Goal: Transaction & Acquisition: Obtain resource

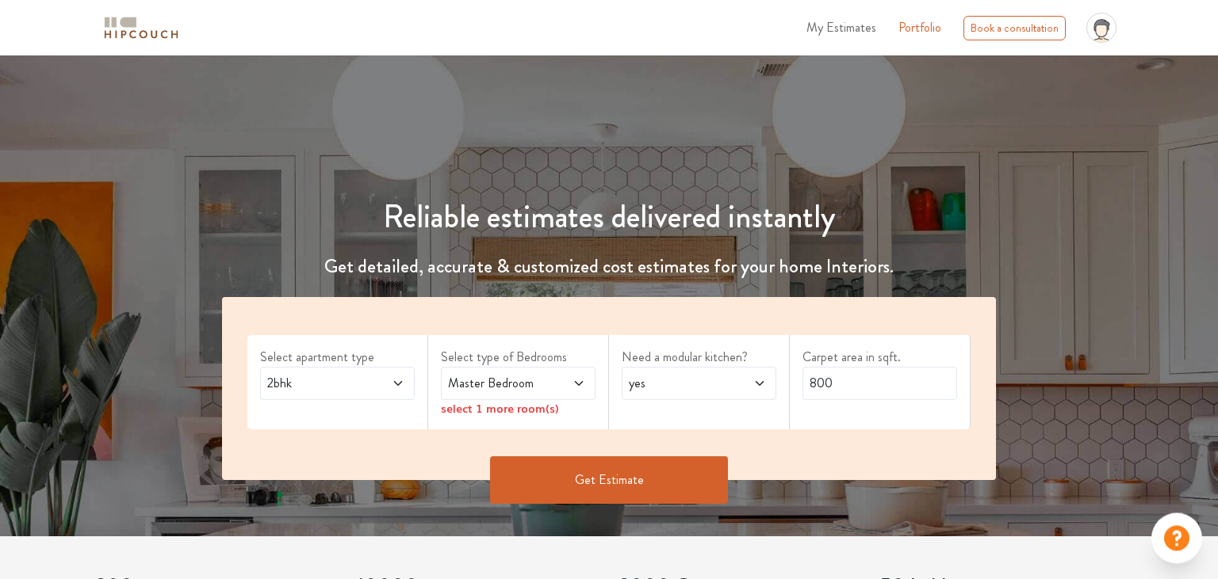
scroll to position [83, 0]
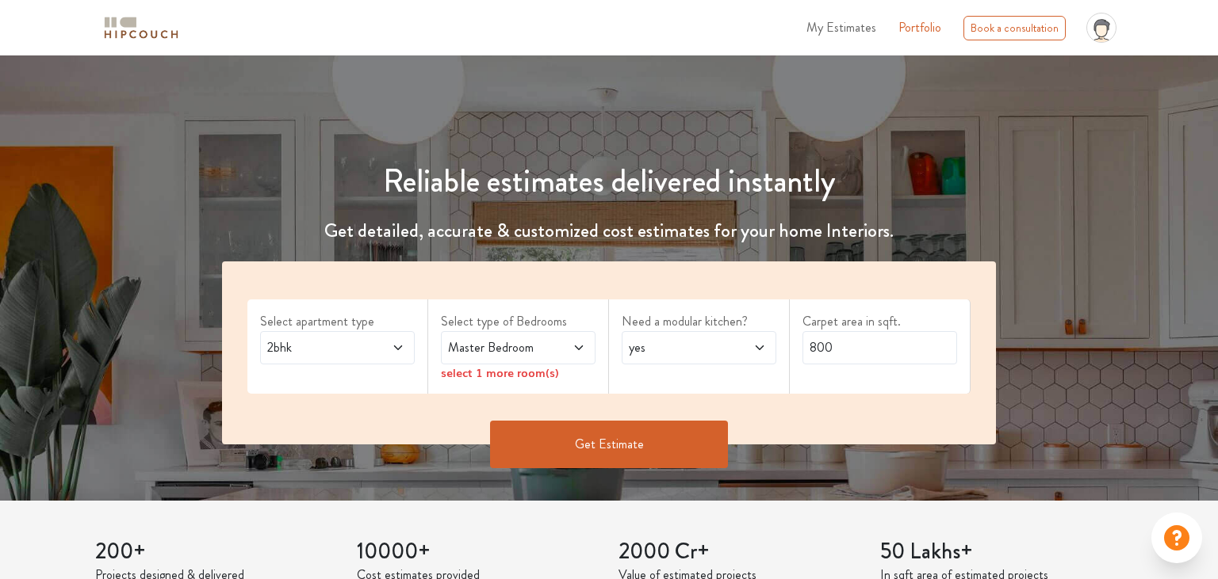
click at [380, 361] on div "2bhk" at bounding box center [337, 347] width 155 height 33
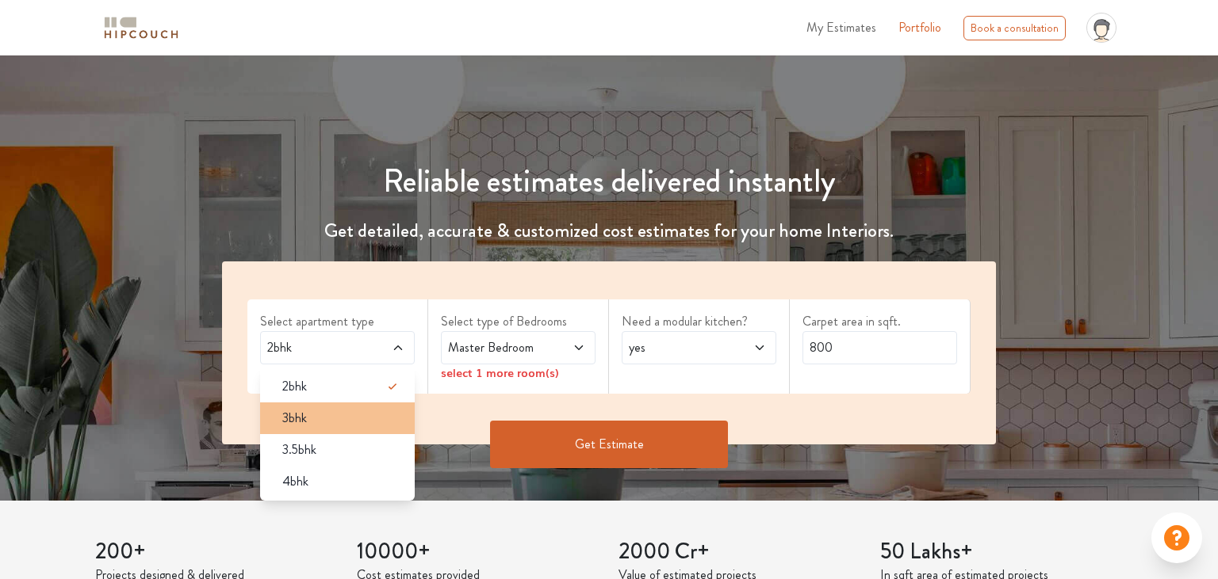
click at [335, 420] on div "3bhk" at bounding box center [342, 418] width 145 height 19
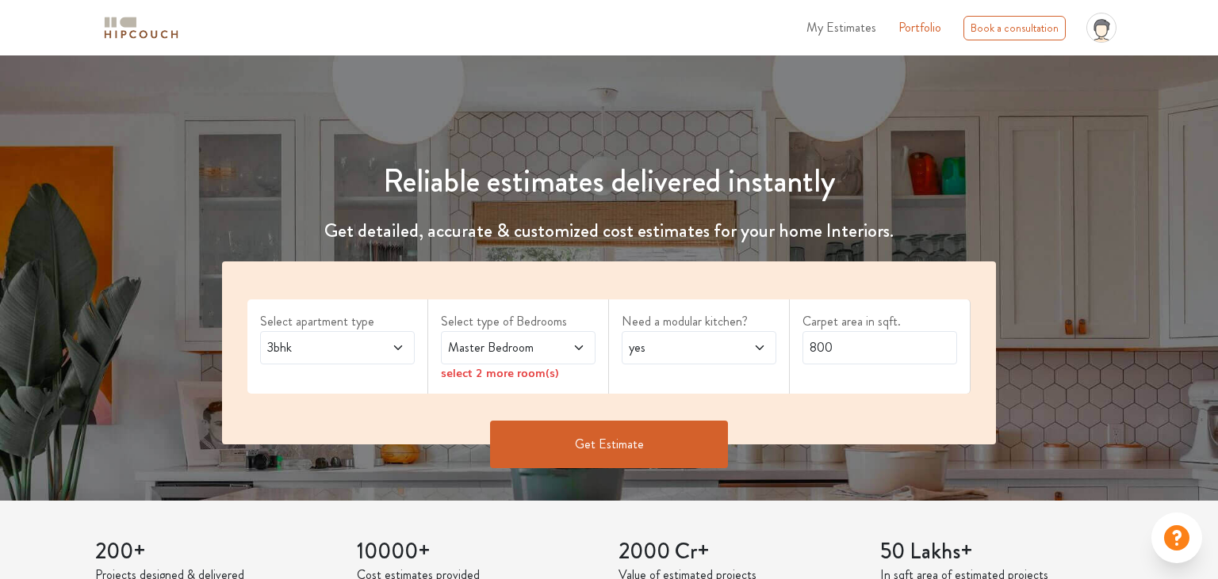
click at [515, 338] on span "Master Bedroom" at bounding box center [497, 347] width 105 height 19
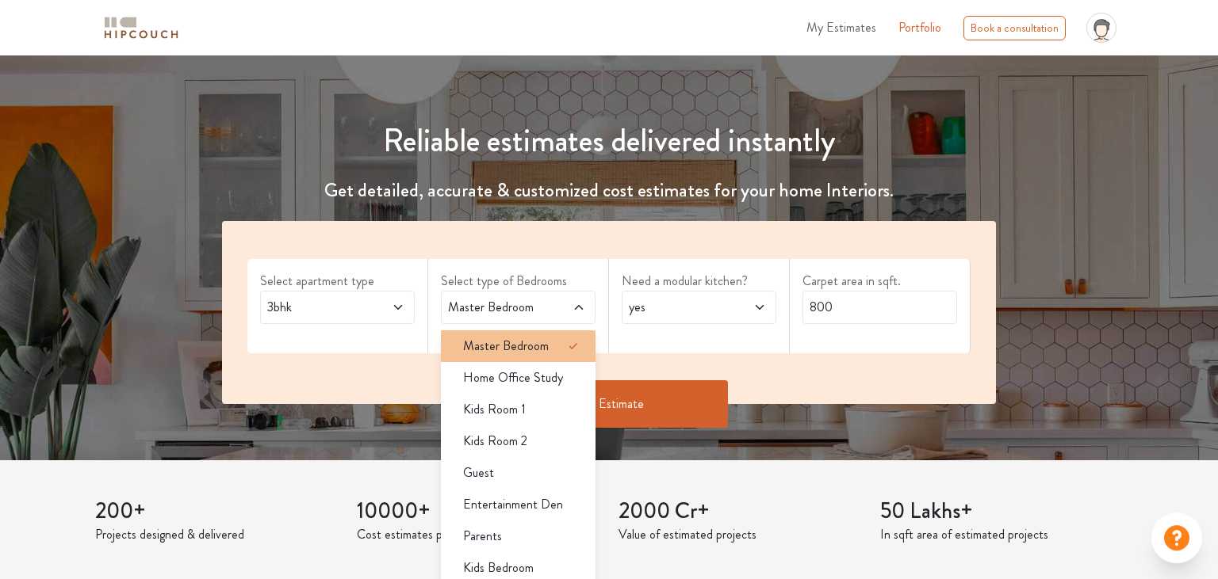
scroll to position [167, 0]
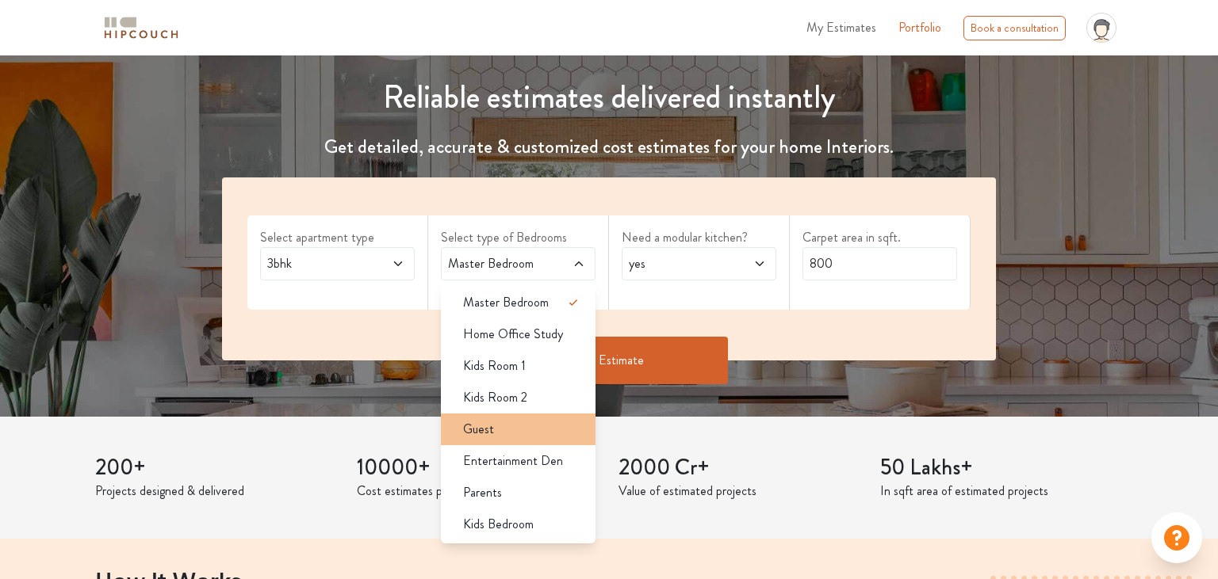
click at [525, 423] on div "Guest" at bounding box center [522, 429] width 145 height 19
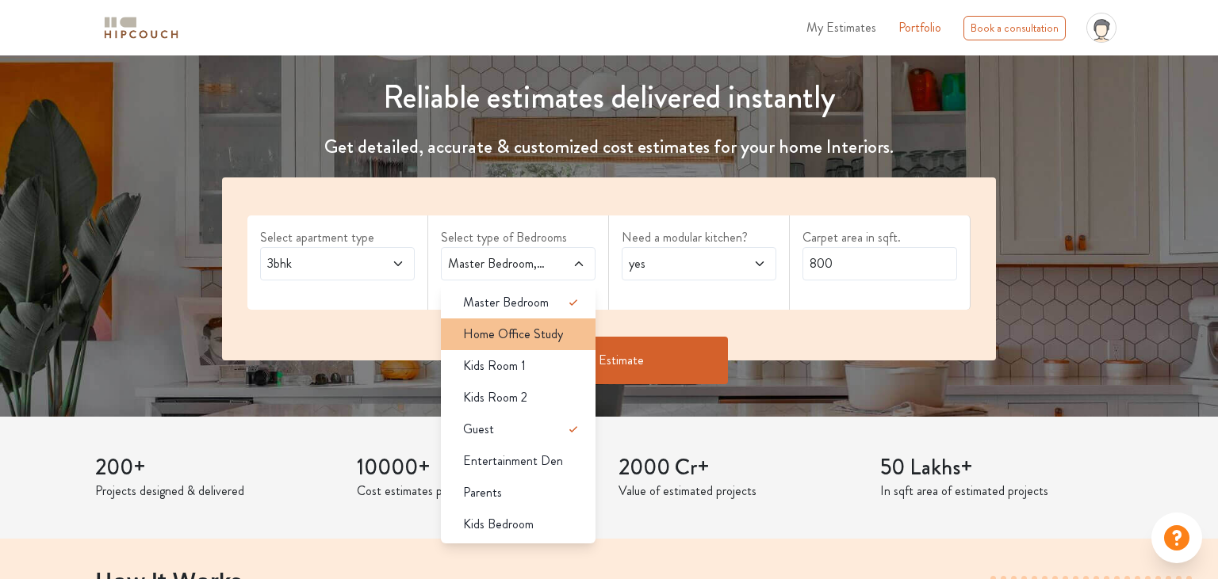
click at [557, 332] on span "Home Office Study" at bounding box center [513, 334] width 100 height 19
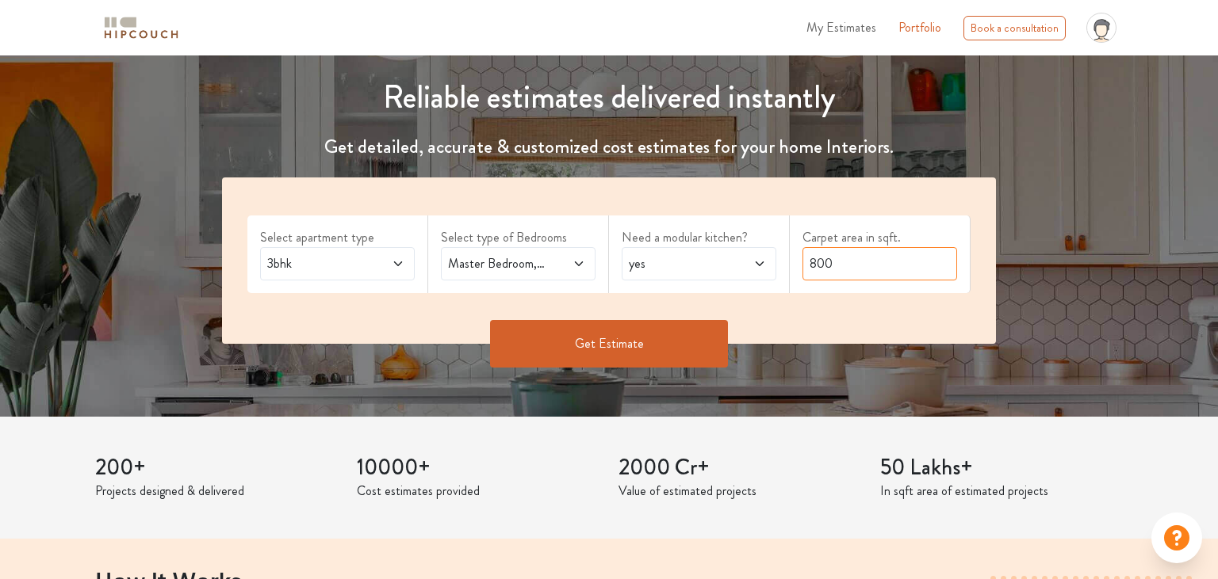
click at [837, 258] on input "800" at bounding box center [879, 263] width 155 height 33
type input "1410"
click at [620, 349] on button "Get Estimate" at bounding box center [609, 344] width 238 height 48
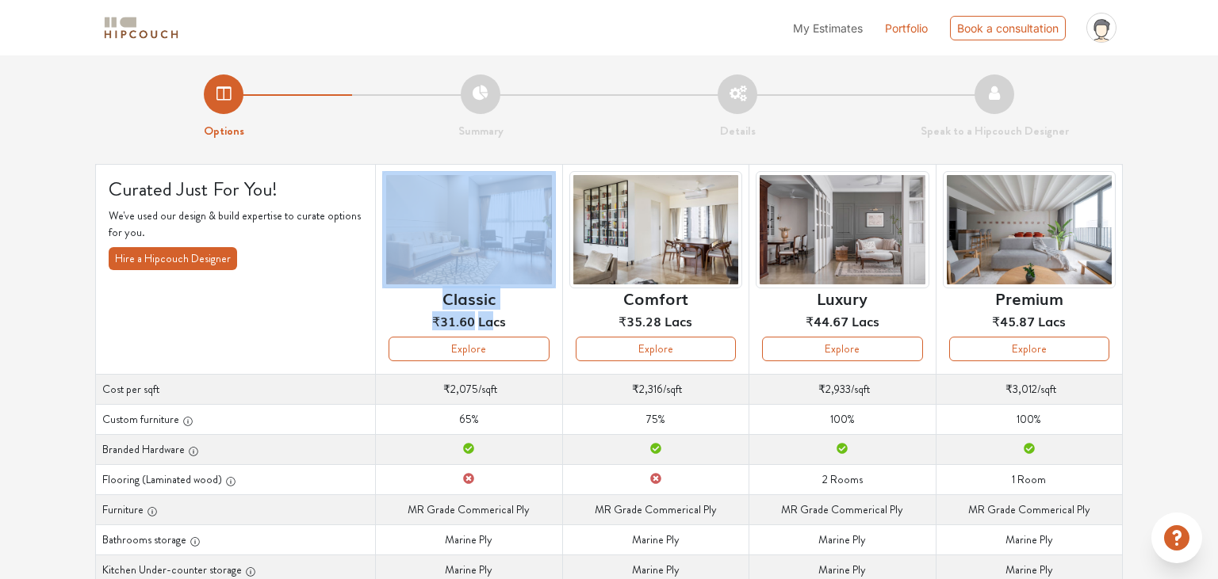
drag, startPoint x: 425, startPoint y: 316, endPoint x: 493, endPoint y: 316, distance: 68.2
click at [493, 316] on div "Classic ₹31.60 Lacs" at bounding box center [468, 254] width 173 height 166
click at [527, 319] on div "Classic ₹31.60 Lacs" at bounding box center [468, 254] width 173 height 166
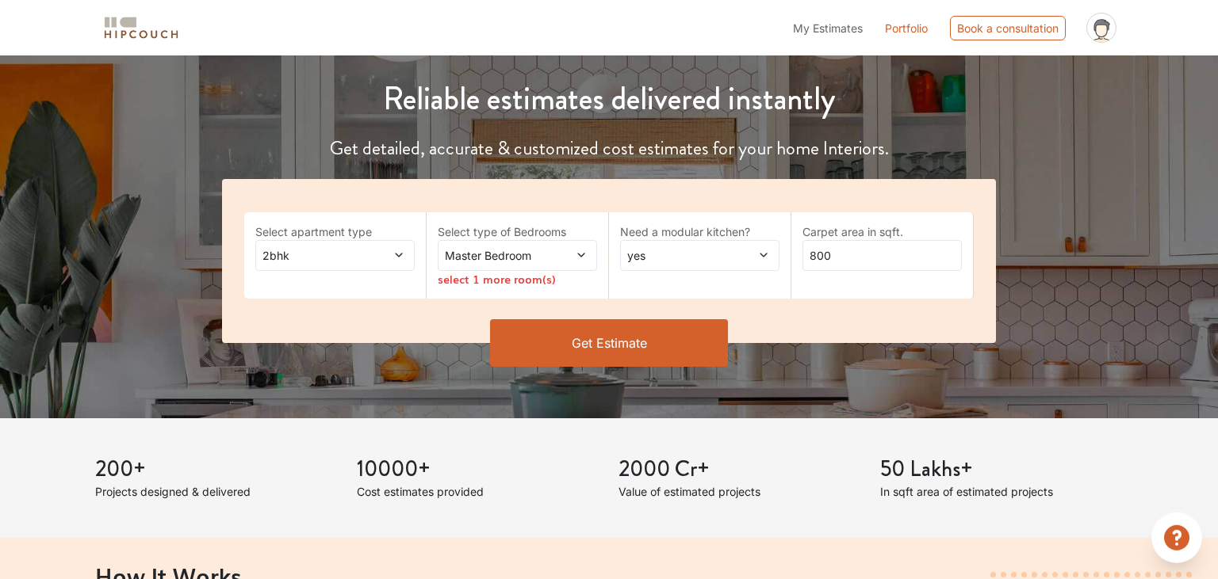
scroll to position [167, 0]
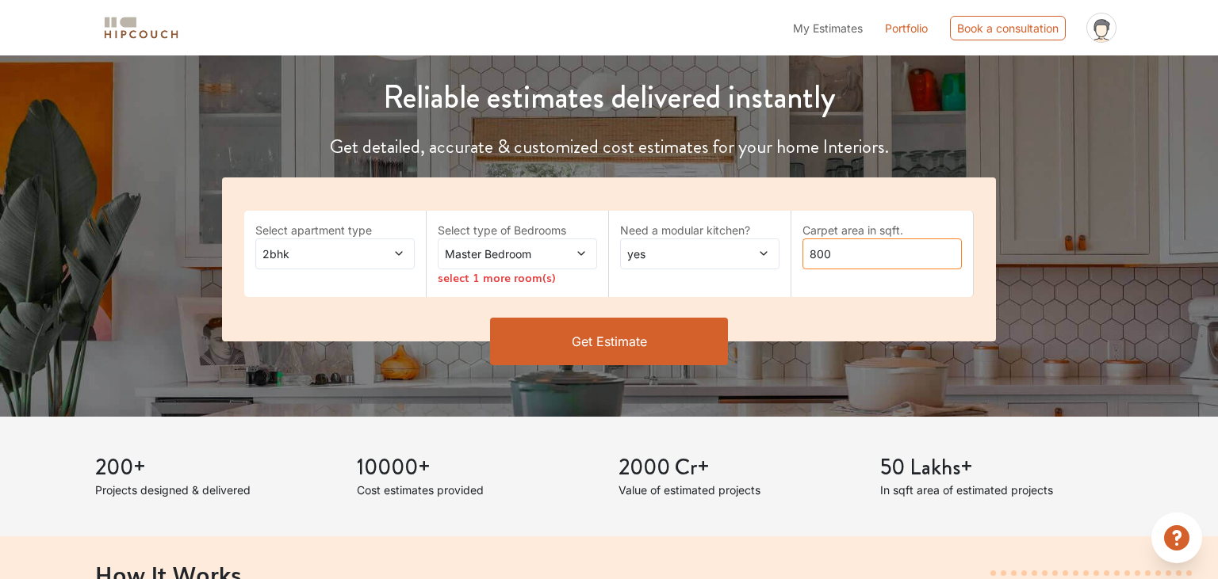
drag, startPoint x: 851, startPoint y: 257, endPoint x: 646, endPoint y: 251, distance: 204.6
click at [802, 251] on input "800" at bounding box center [881, 254] width 159 height 31
type input "961"
click at [504, 244] on div "Master Bedroom" at bounding box center [517, 254] width 159 height 31
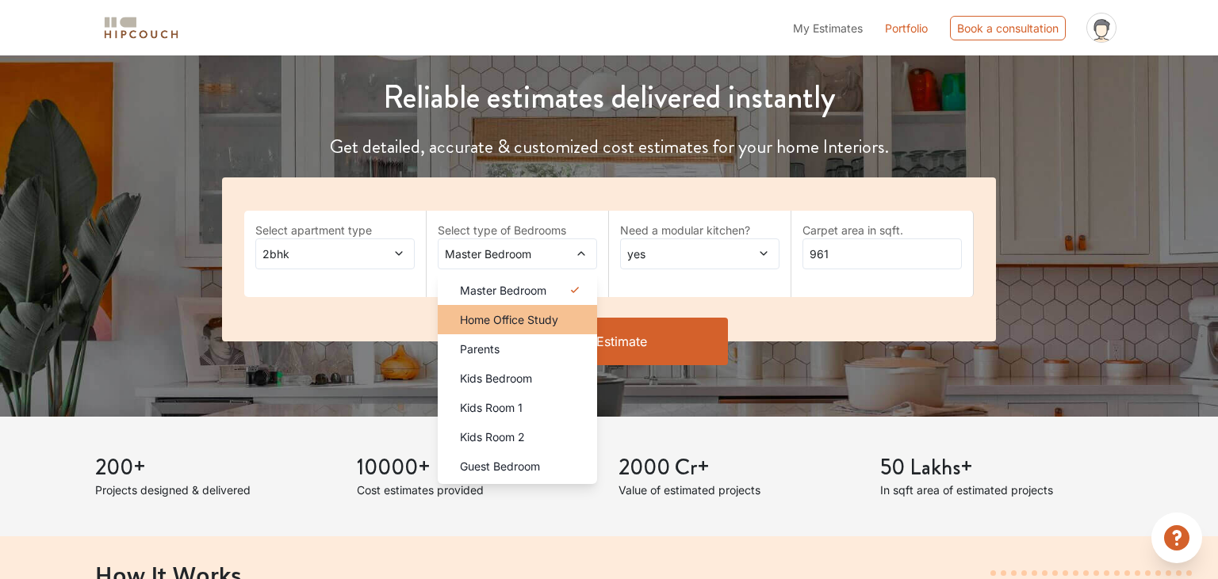
click at [534, 321] on span "Home Office Study" at bounding box center [509, 320] width 98 height 17
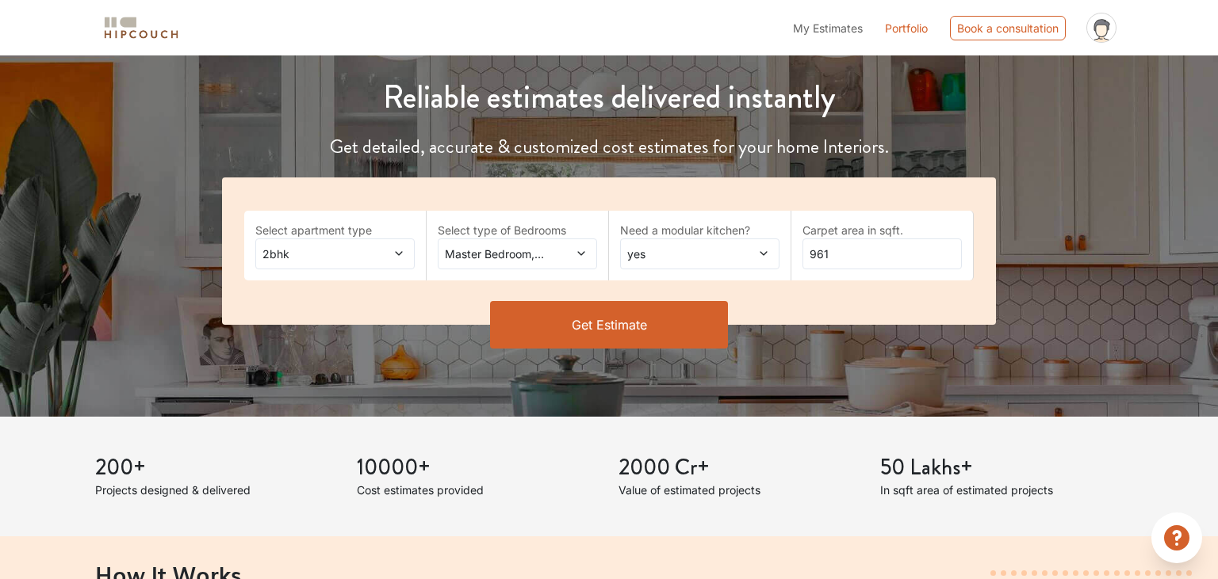
click at [365, 258] on span "2bhk" at bounding box center [313, 254] width 109 height 17
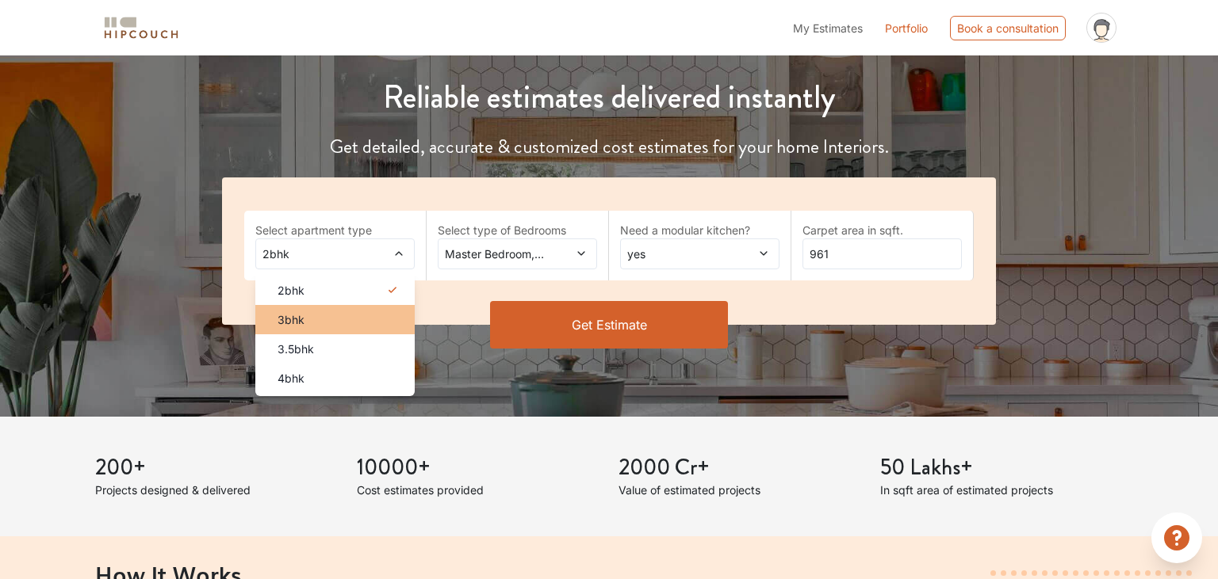
click at [325, 313] on div "3bhk" at bounding box center [340, 320] width 150 height 17
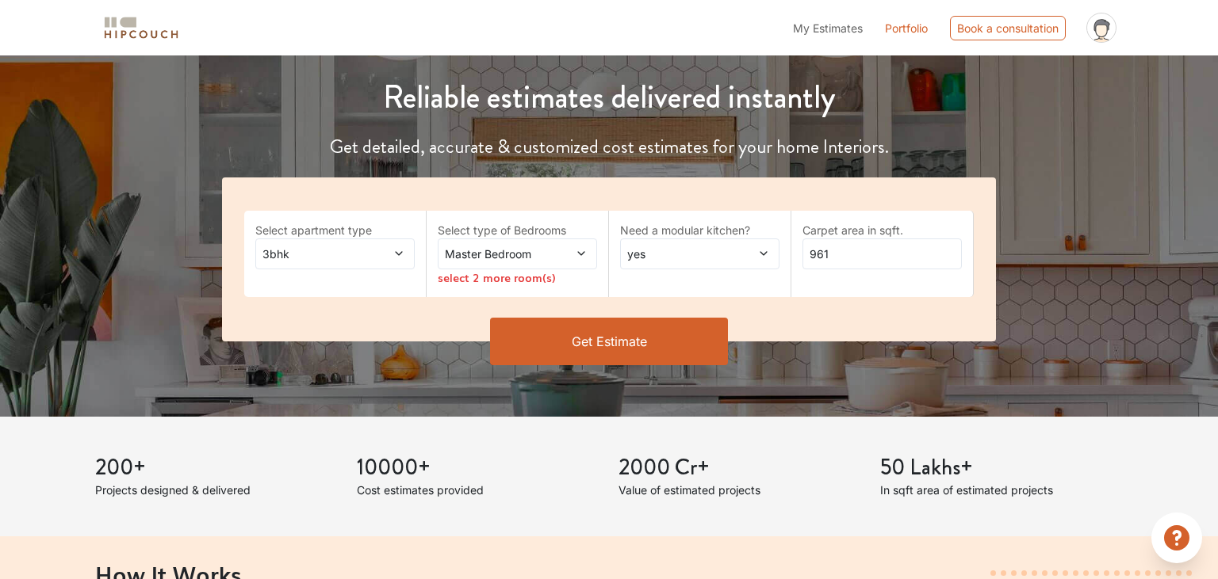
click at [512, 262] on span "Master Bedroom" at bounding box center [496, 254] width 109 height 17
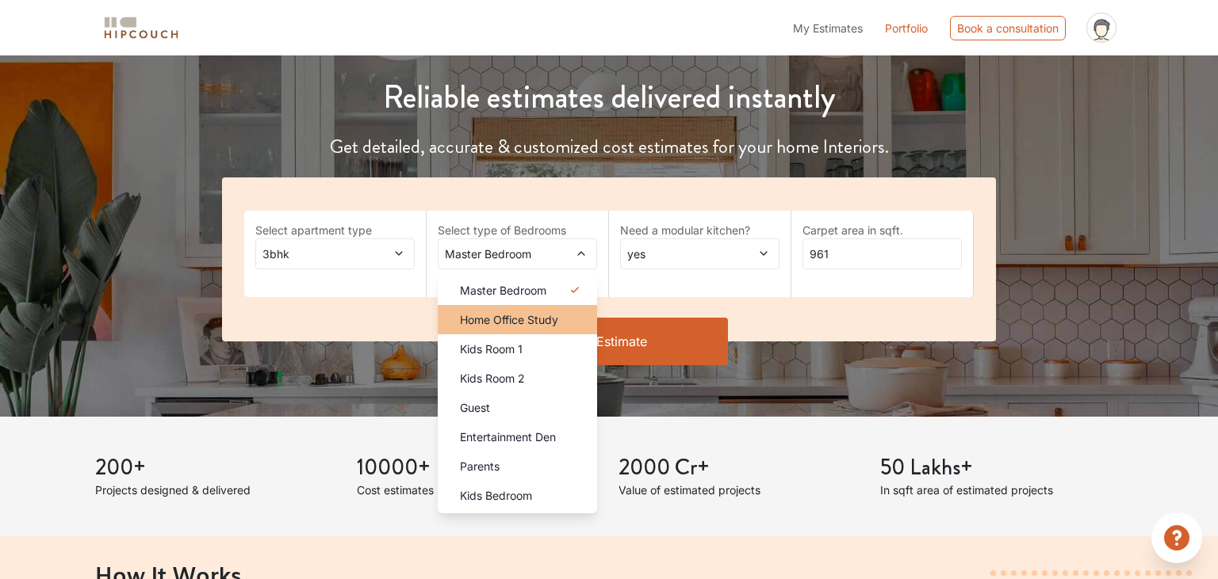
click at [534, 327] on span "Home Office Study" at bounding box center [509, 320] width 98 height 17
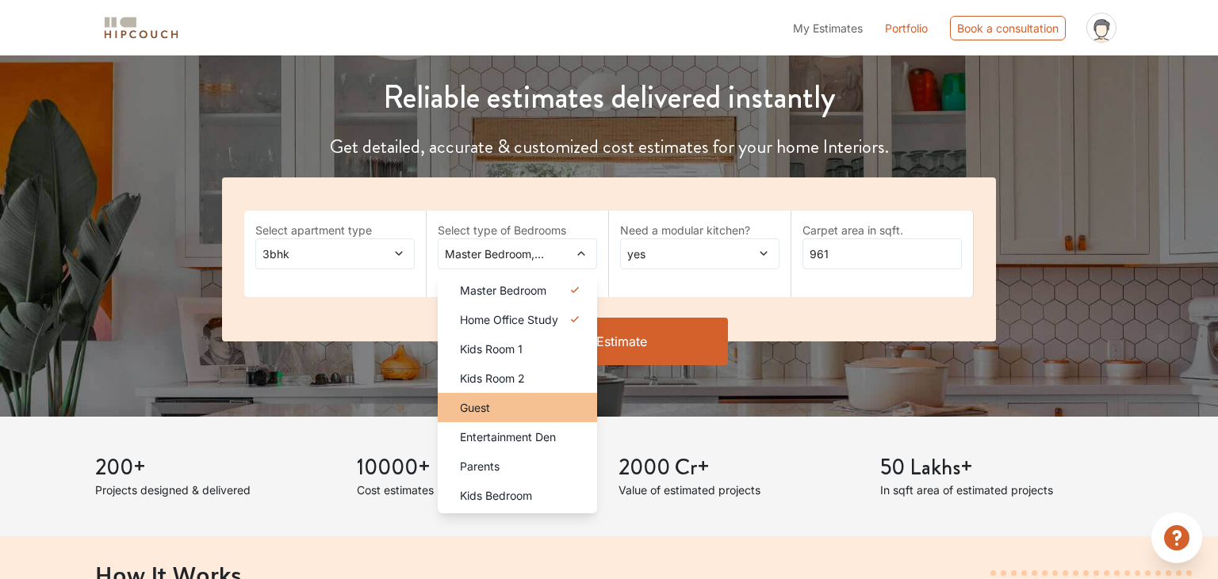
click at [509, 406] on div "Guest" at bounding box center [522, 408] width 150 height 17
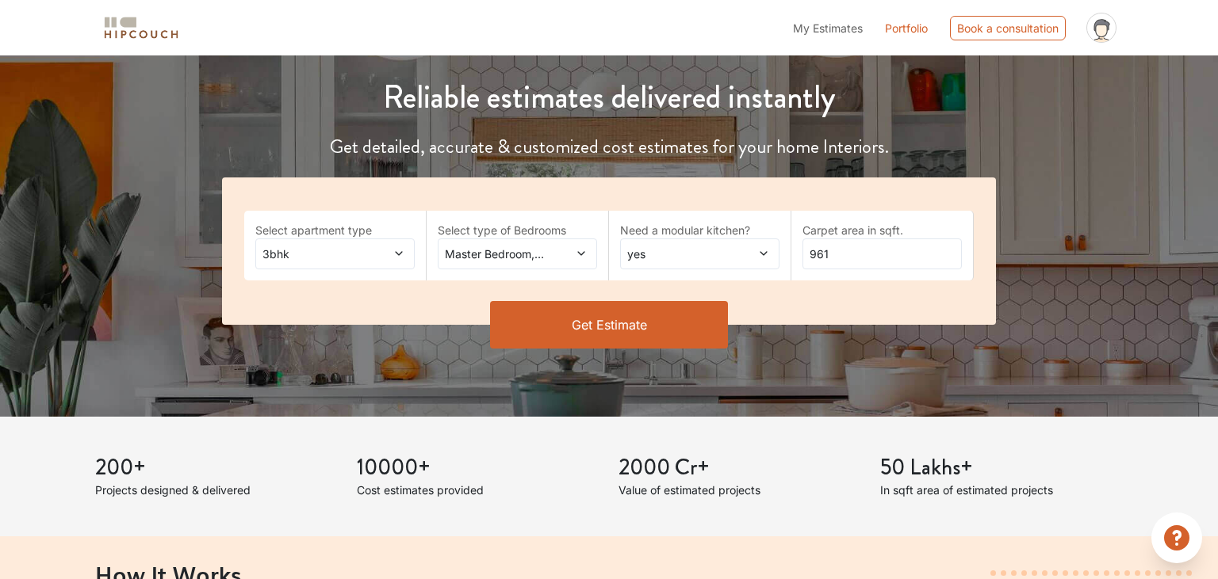
click at [582, 335] on button "Get Estimate" at bounding box center [609, 325] width 238 height 48
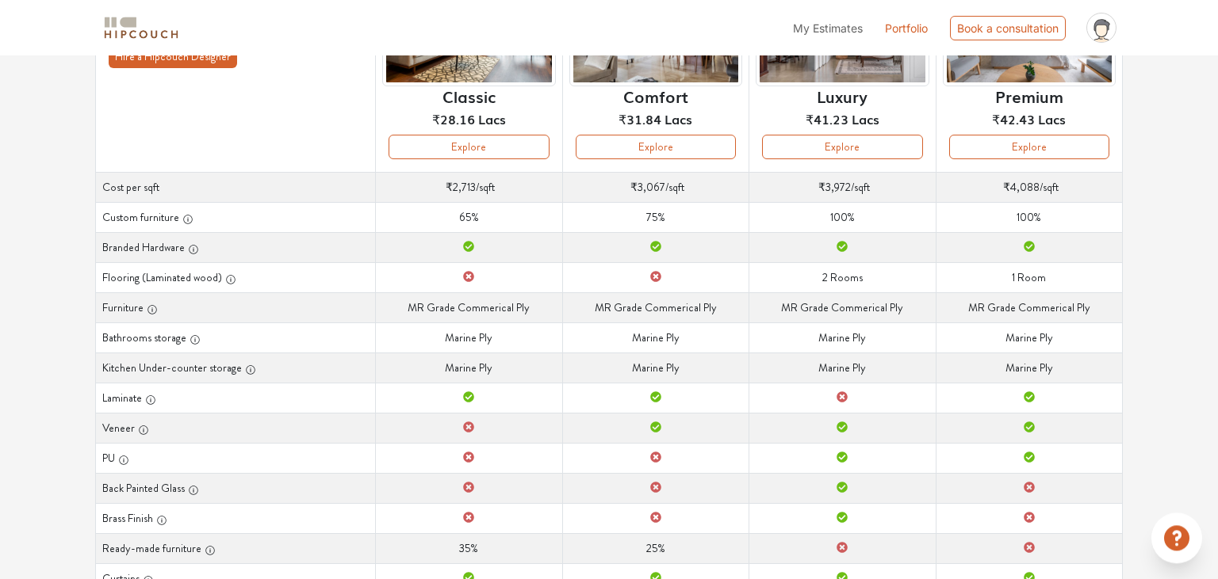
scroll to position [91, 0]
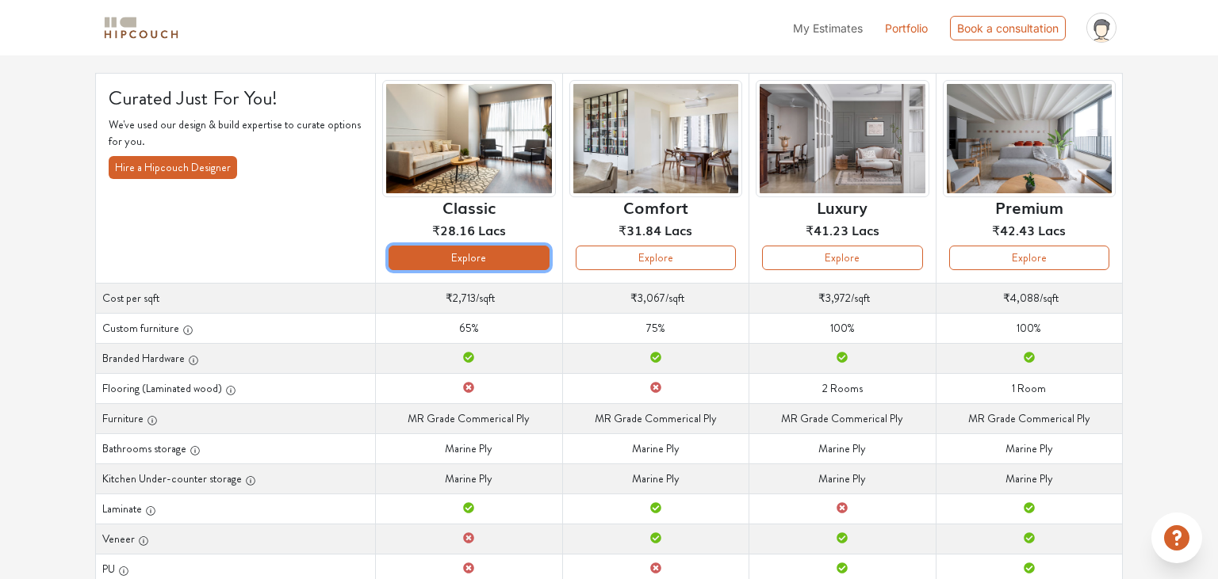
click at [468, 266] on button "Explore" at bounding box center [468, 258] width 160 height 25
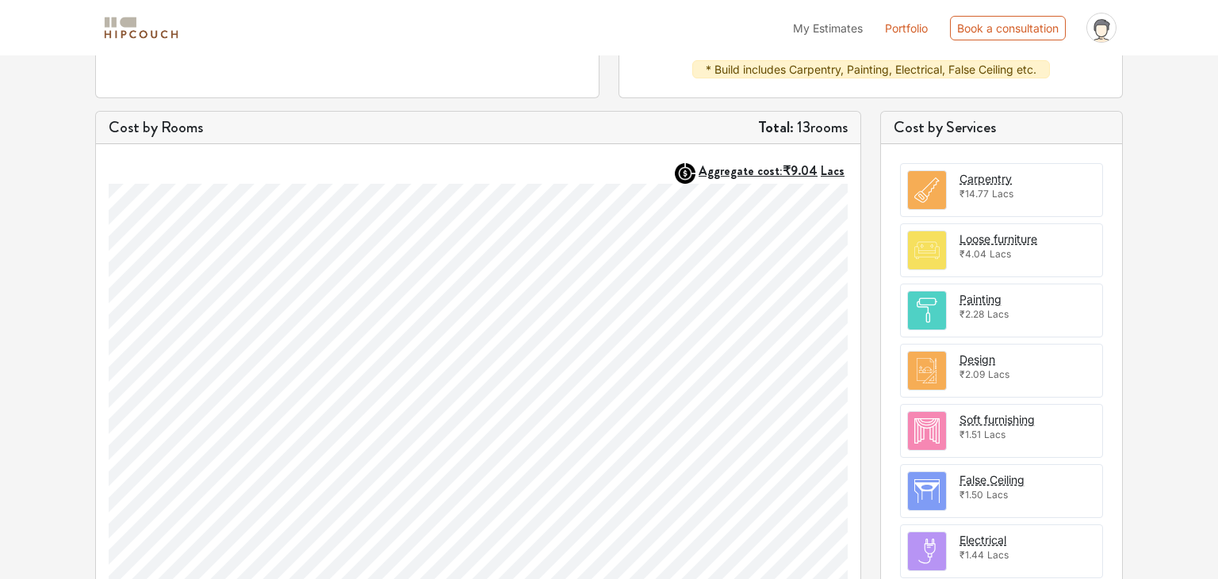
scroll to position [419, 0]
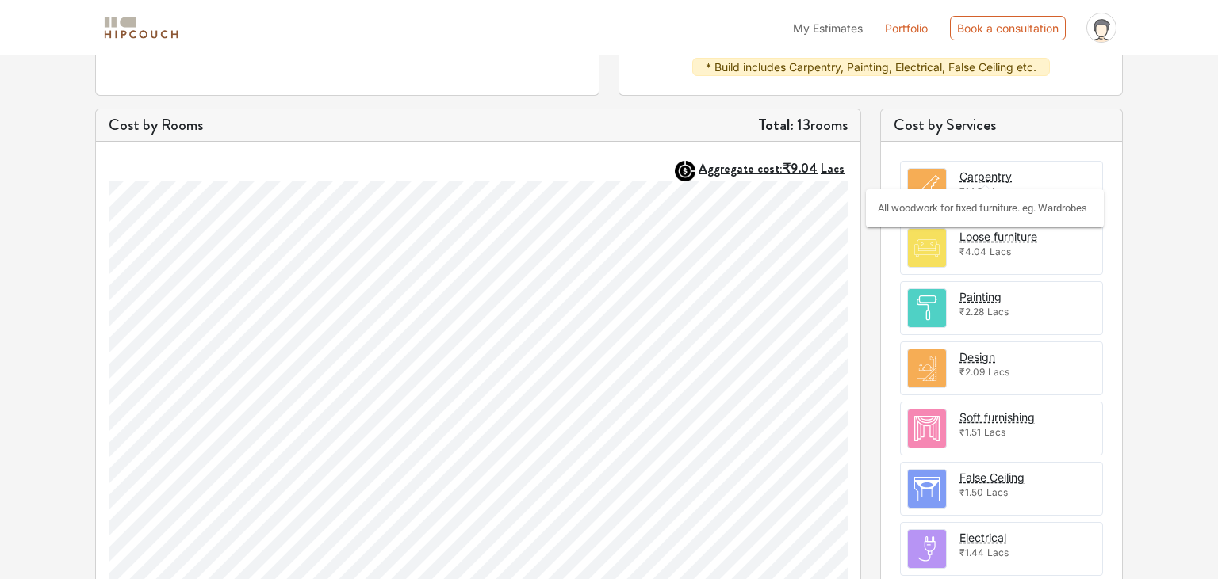
click at [985, 174] on div "Carpentry" at bounding box center [985, 176] width 52 height 17
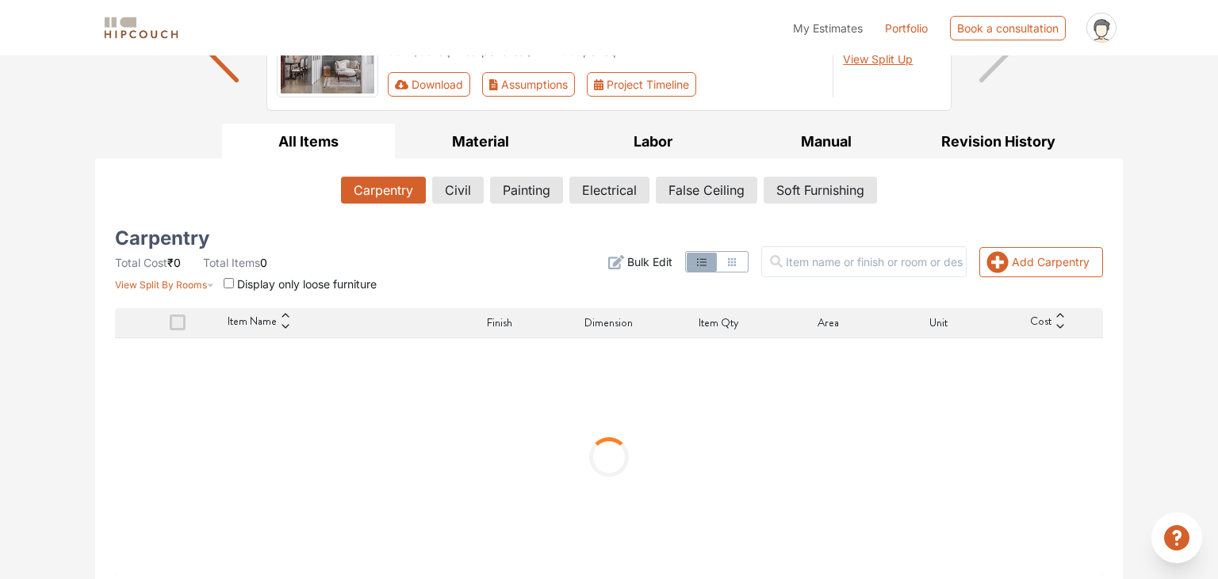
scroll to position [174, 0]
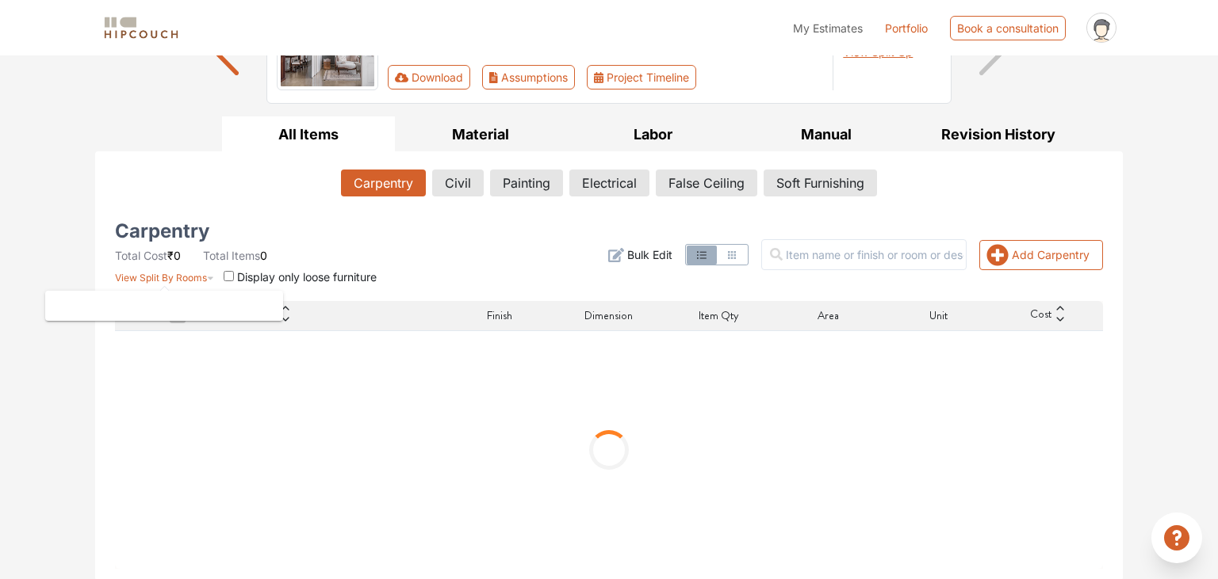
click at [208, 278] on icon "button" at bounding box center [210, 273] width 7 height 19
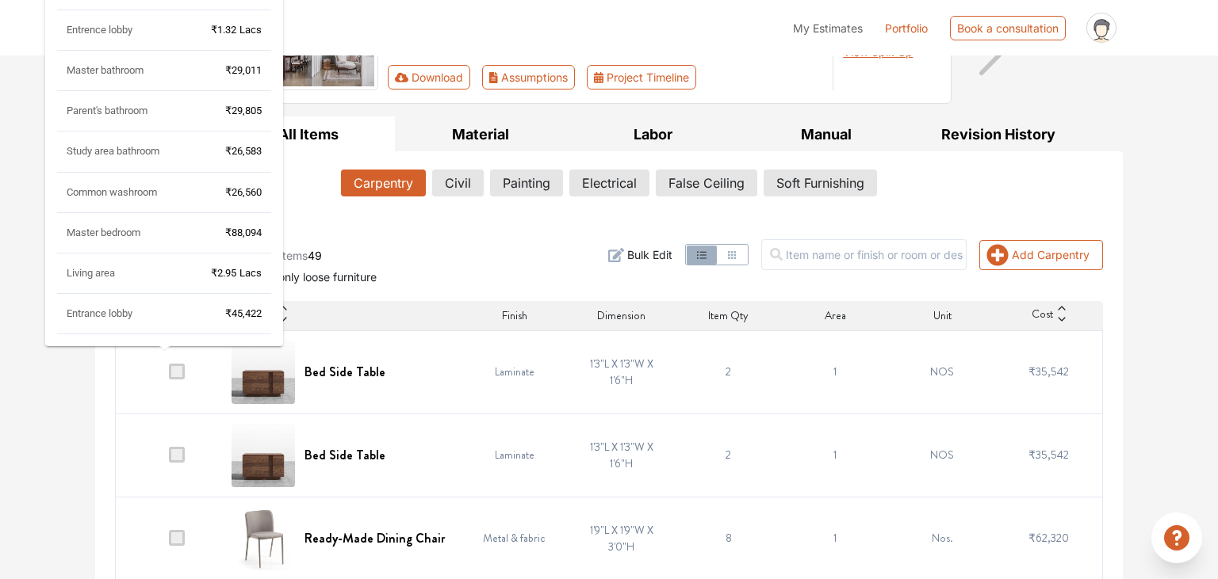
click at [203, 281] on div "Living area ₹2.95 Lacs" at bounding box center [164, 280] width 214 height 28
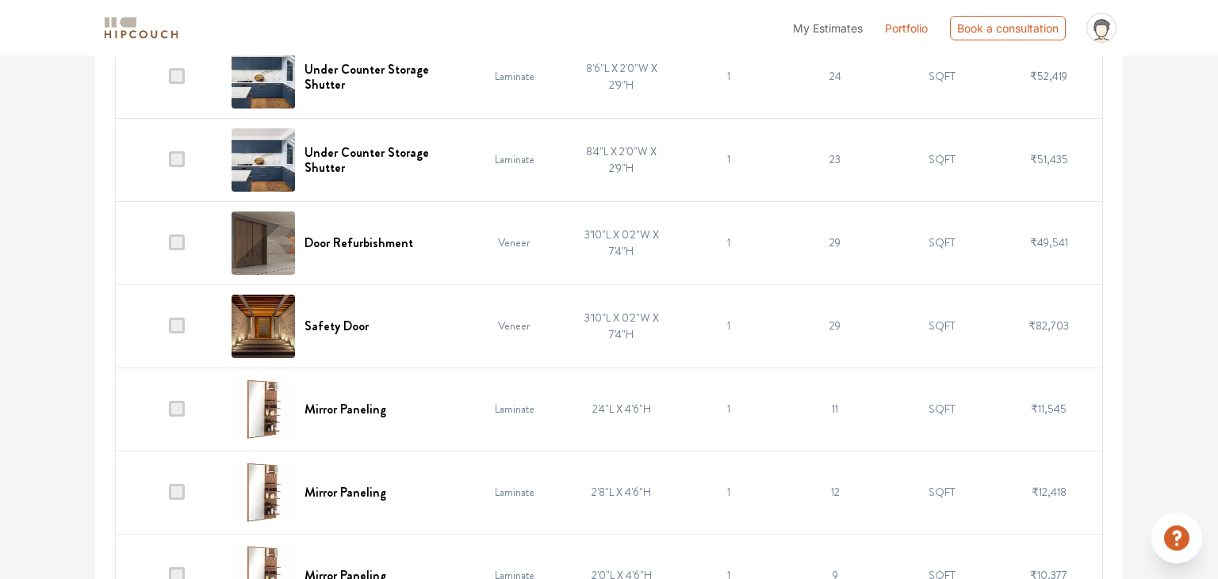
scroll to position [1180, 0]
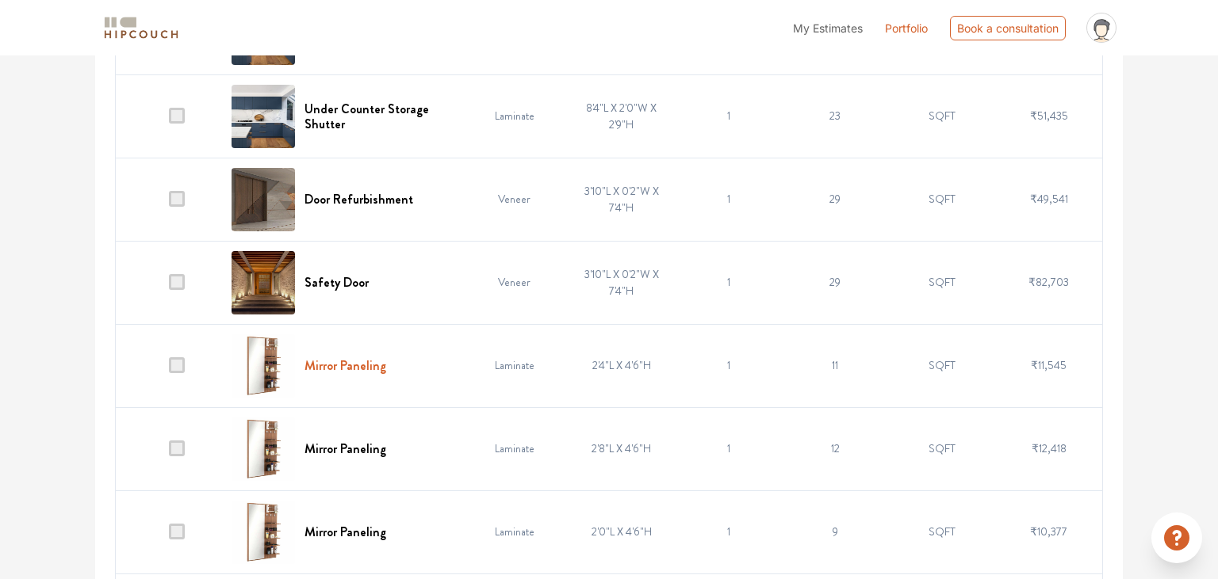
click at [362, 366] on h6 "Mirror Paneling" at bounding box center [345, 365] width 82 height 15
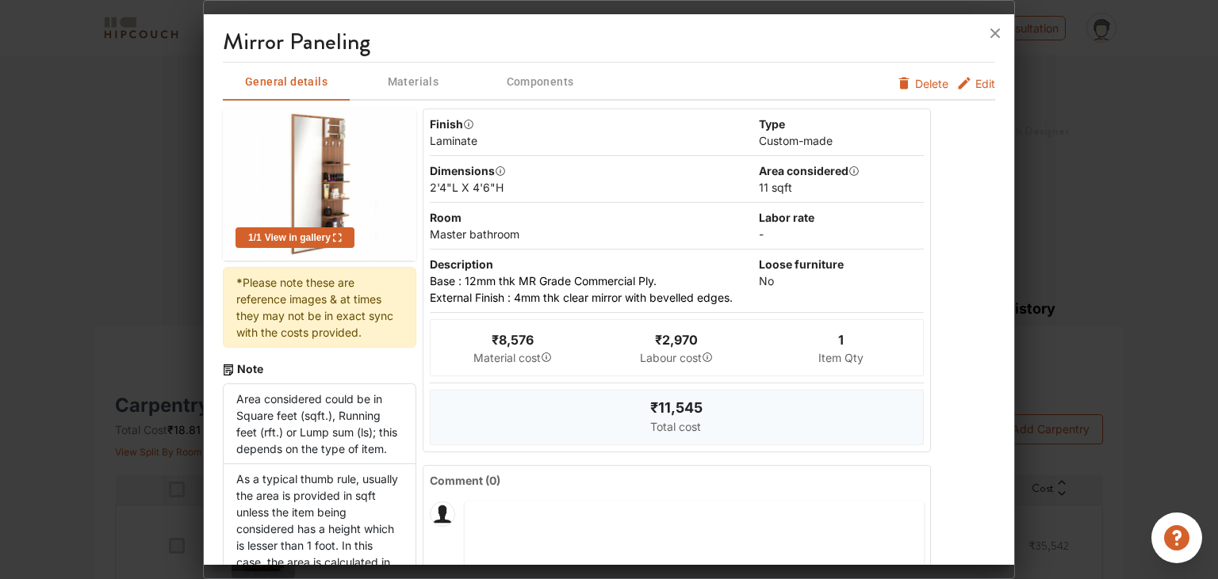
click at [1080, 216] on div at bounding box center [609, 289] width 1218 height 579
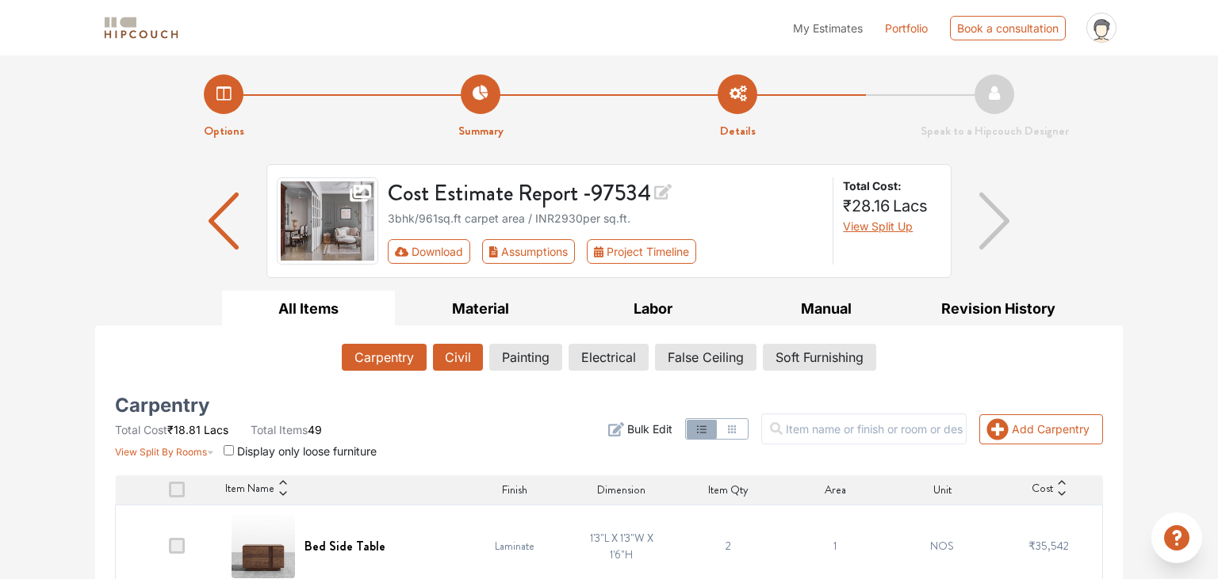
click at [454, 360] on button "Civil" at bounding box center [458, 357] width 50 height 27
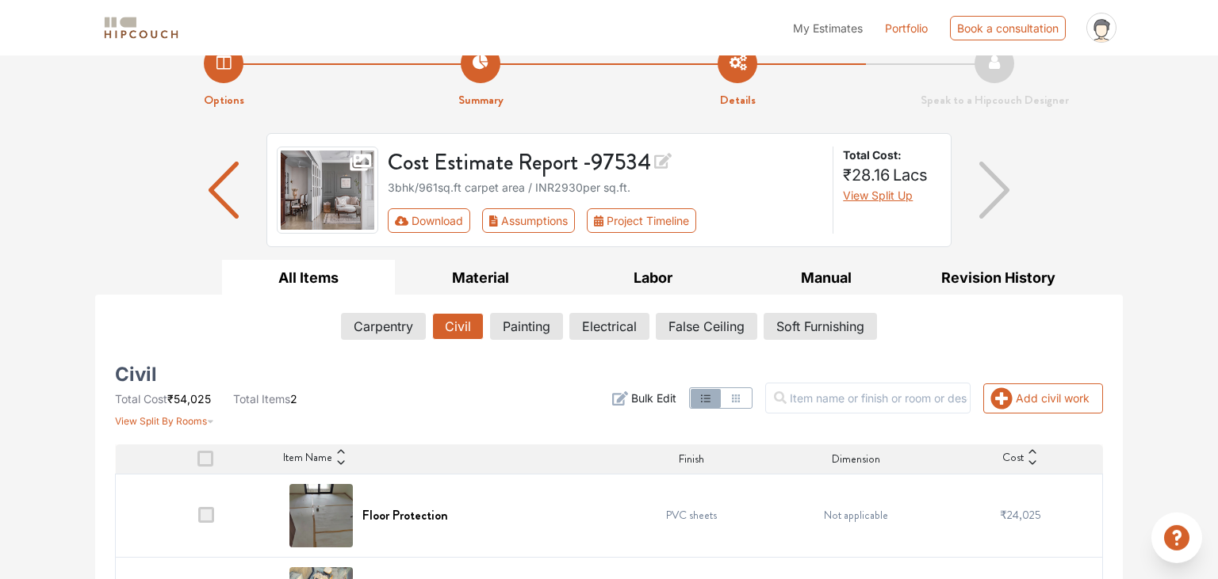
scroll to position [103, 0]
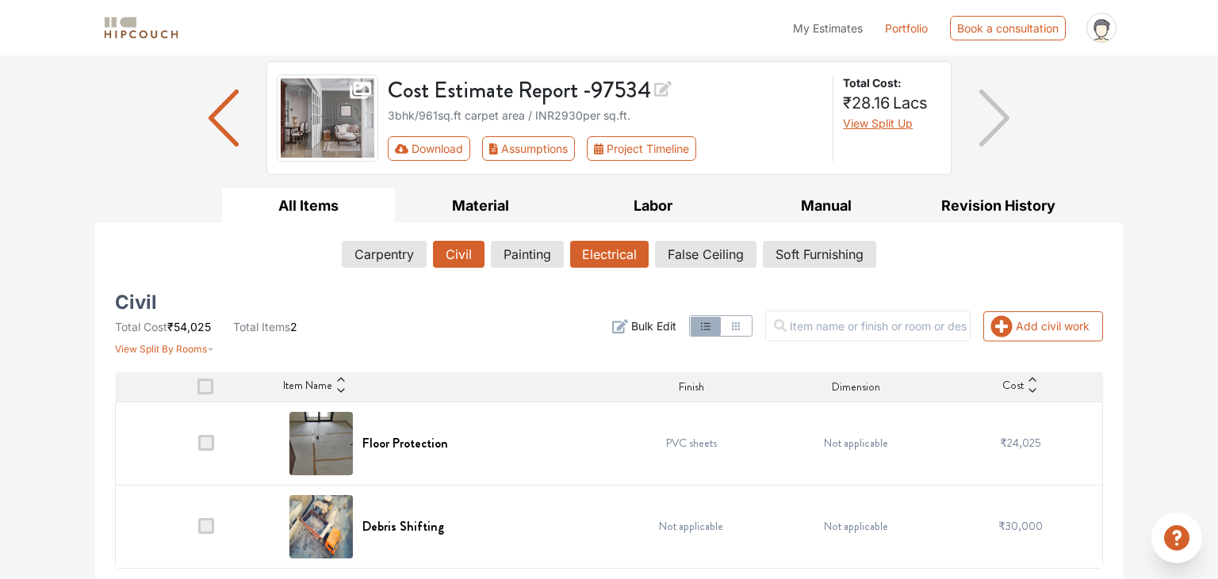
click at [633, 253] on button "Electrical" at bounding box center [609, 254] width 78 height 27
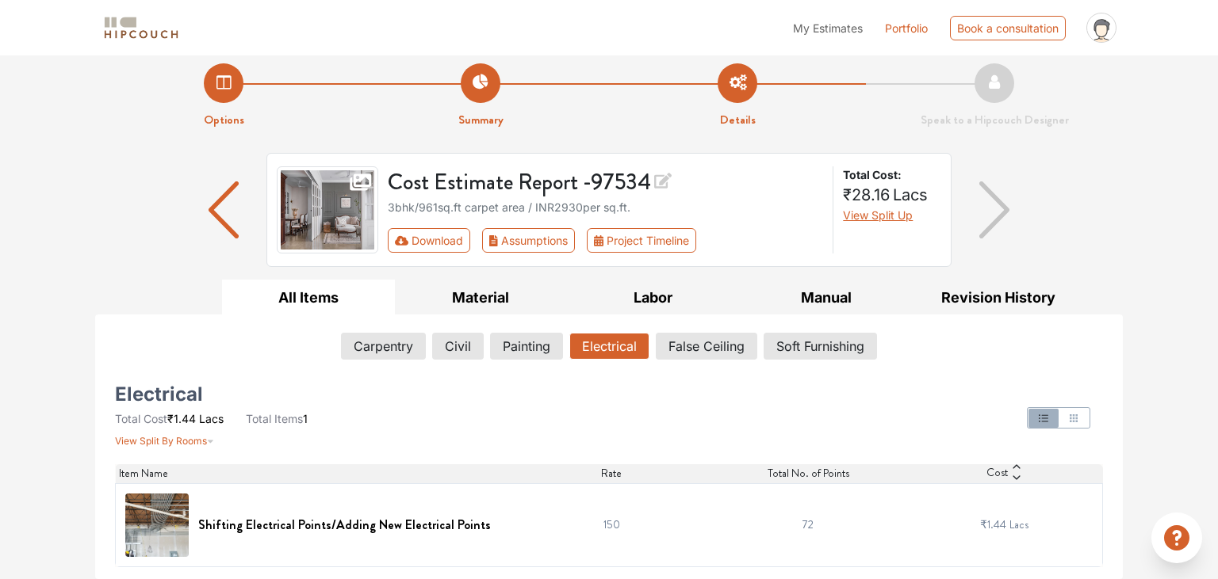
scroll to position [10, 0]
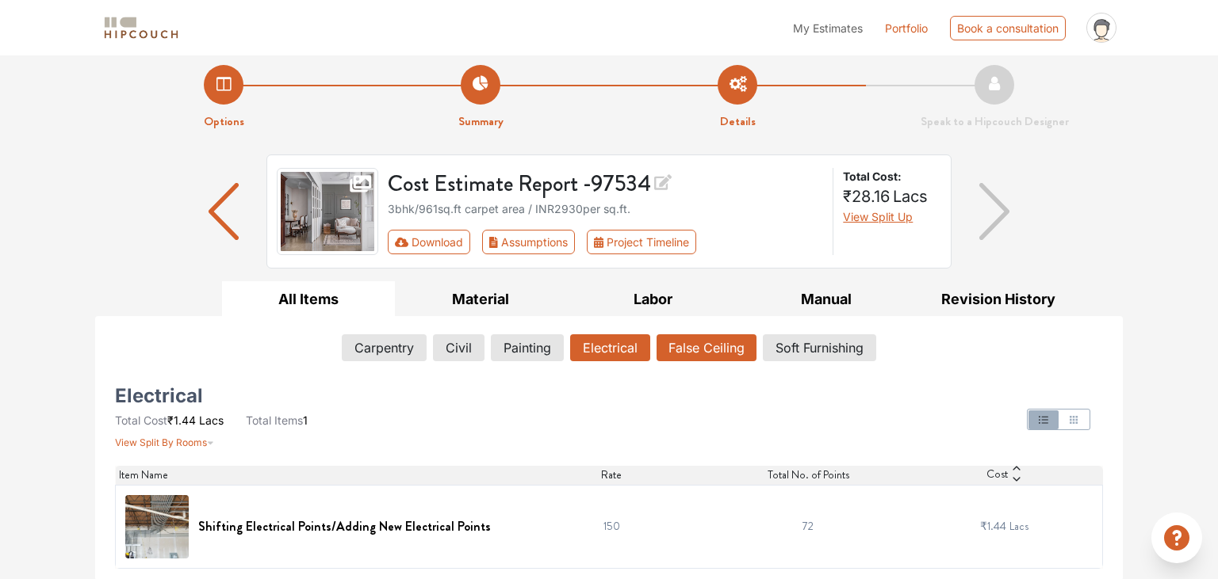
click at [728, 354] on button "False Ceiling" at bounding box center [706, 348] width 100 height 27
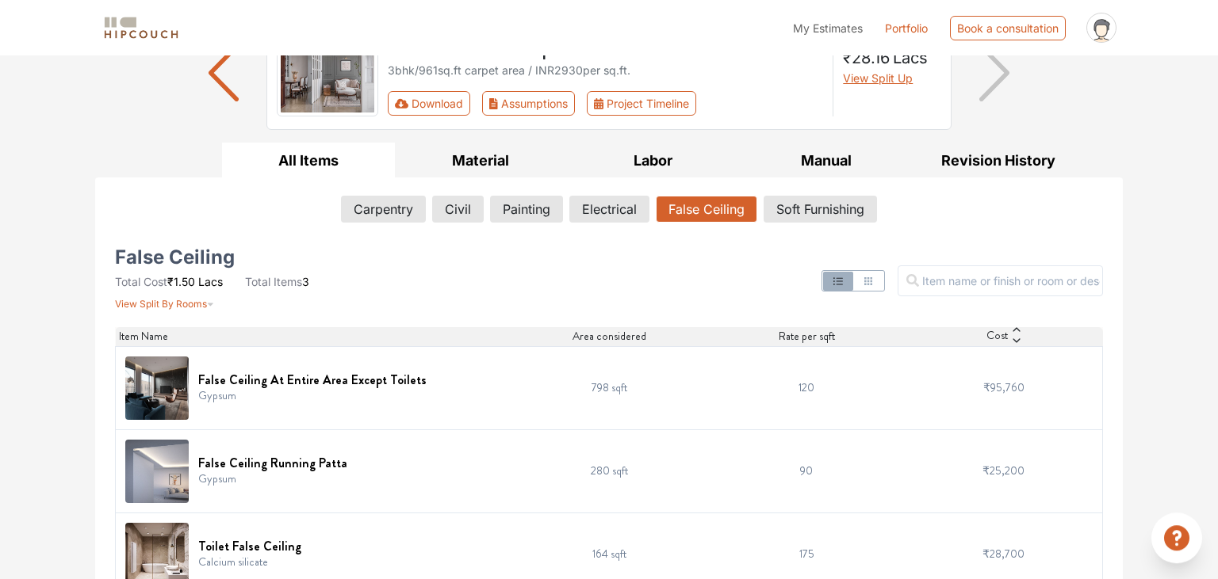
scroll to position [175, 0]
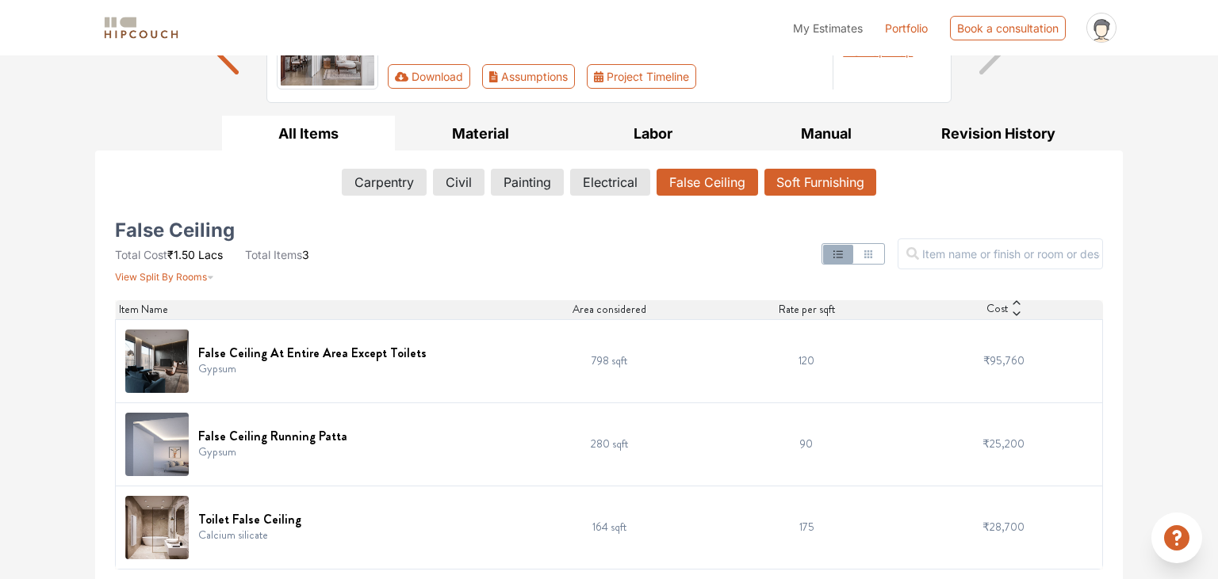
click at [800, 189] on button "Soft Furnishing" at bounding box center [820, 182] width 112 height 27
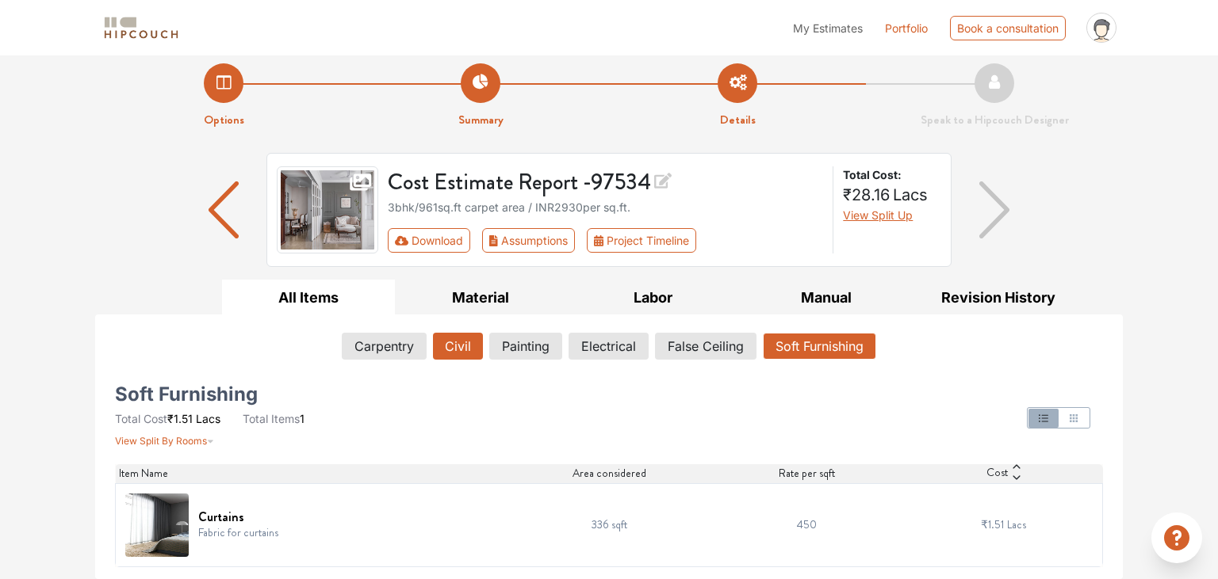
scroll to position [10, 0]
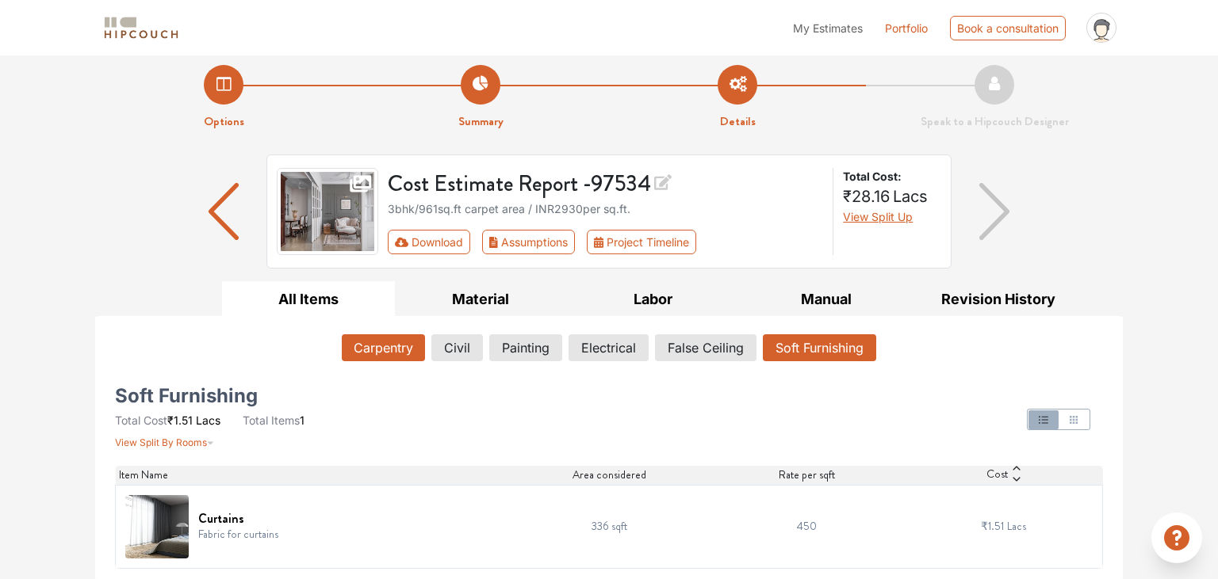
click at [393, 338] on button "Carpentry" at bounding box center [383, 348] width 83 height 27
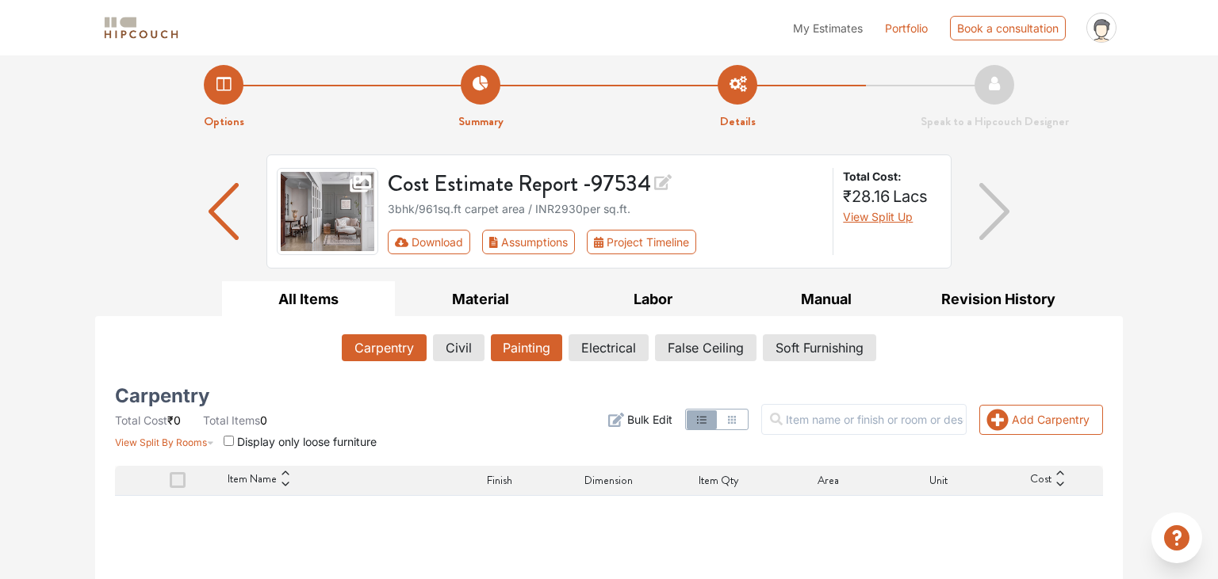
click at [506, 358] on button "Painting" at bounding box center [526, 348] width 71 height 27
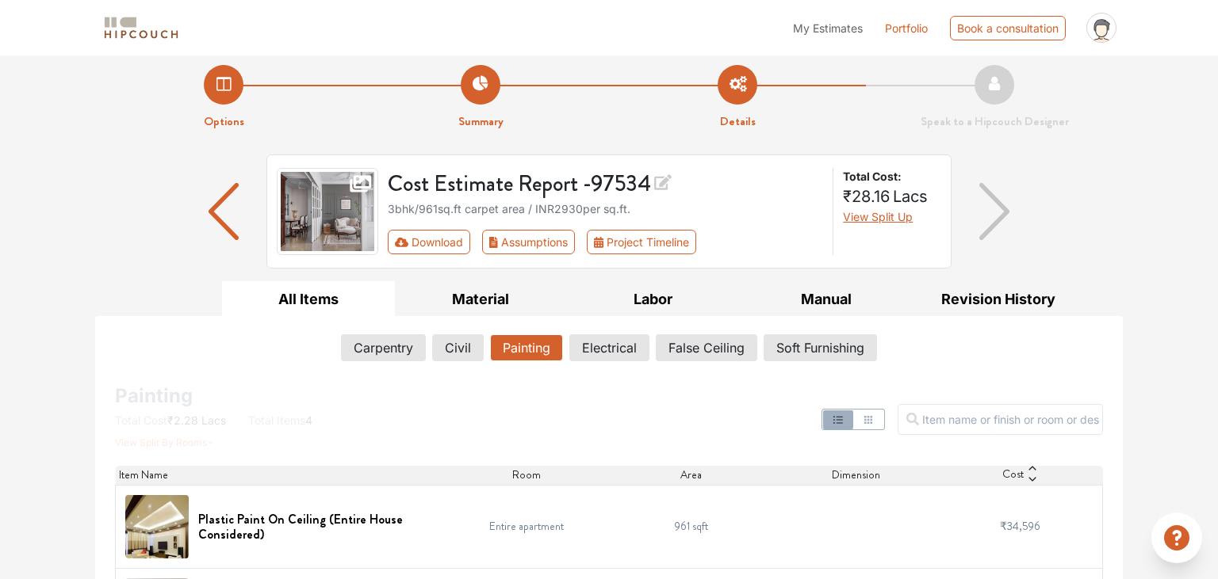
scroll to position [258, 0]
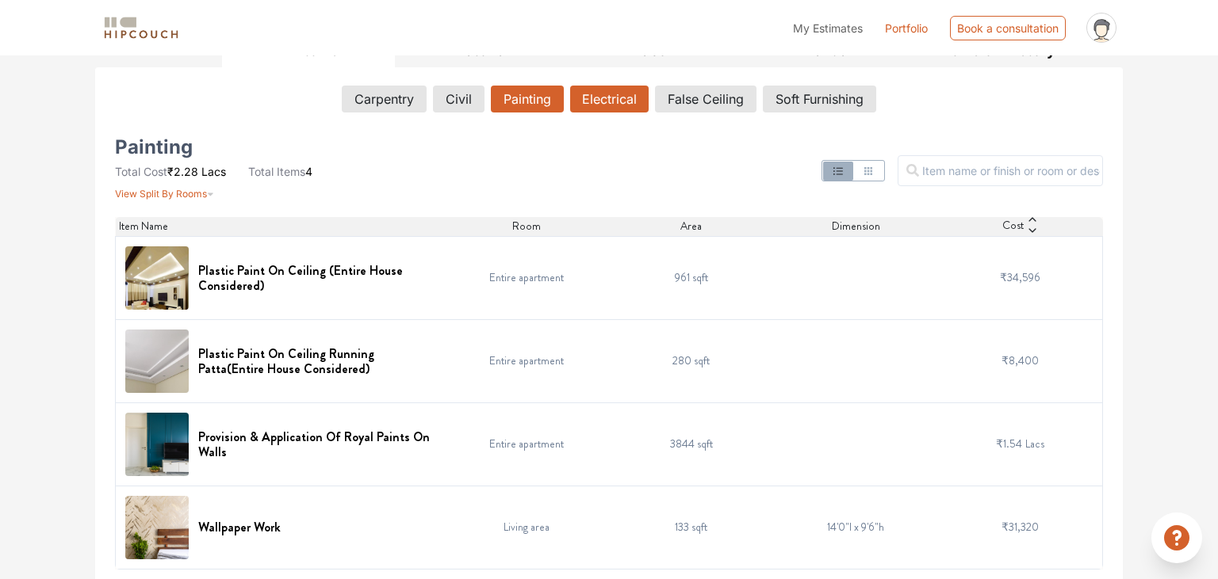
click at [591, 101] on button "Electrical" at bounding box center [609, 99] width 78 height 27
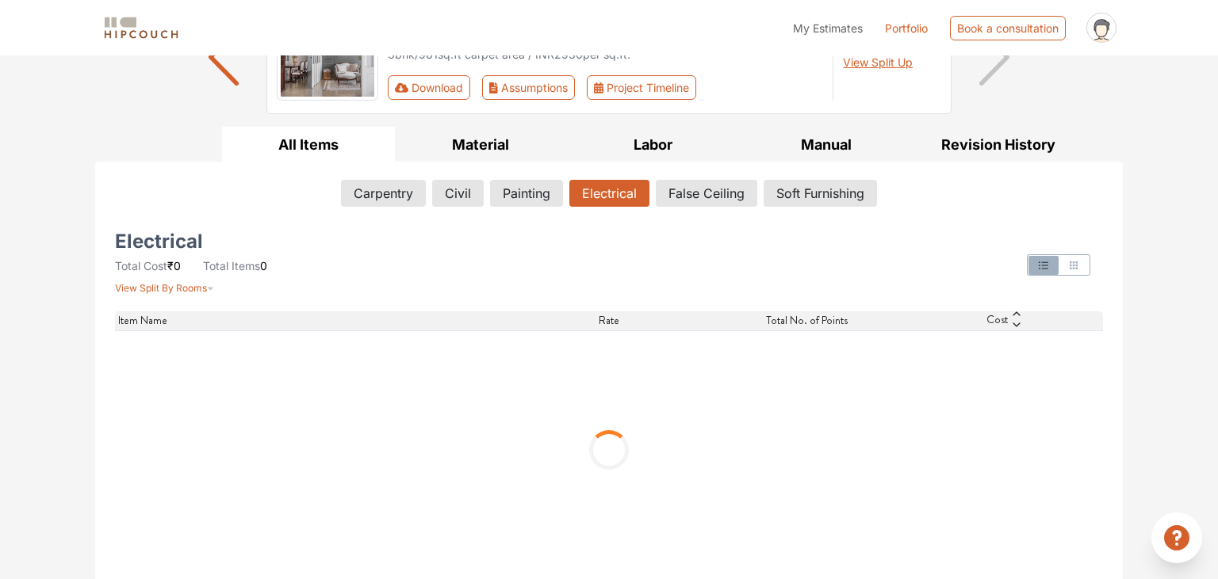
scroll to position [10, 0]
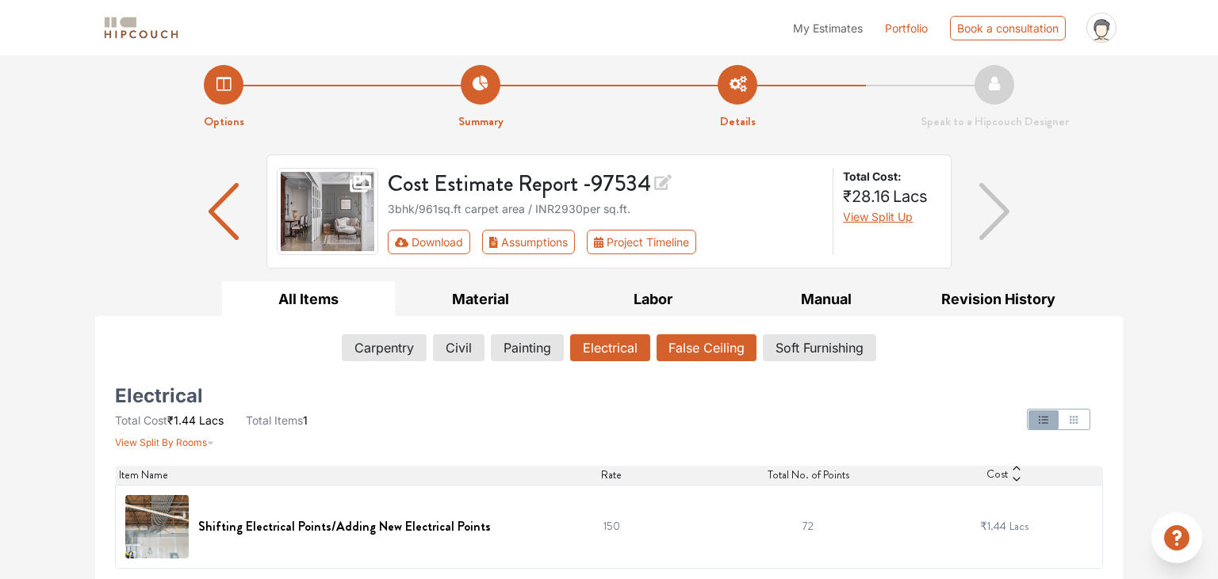
click at [673, 347] on button "False Ceiling" at bounding box center [706, 348] width 100 height 27
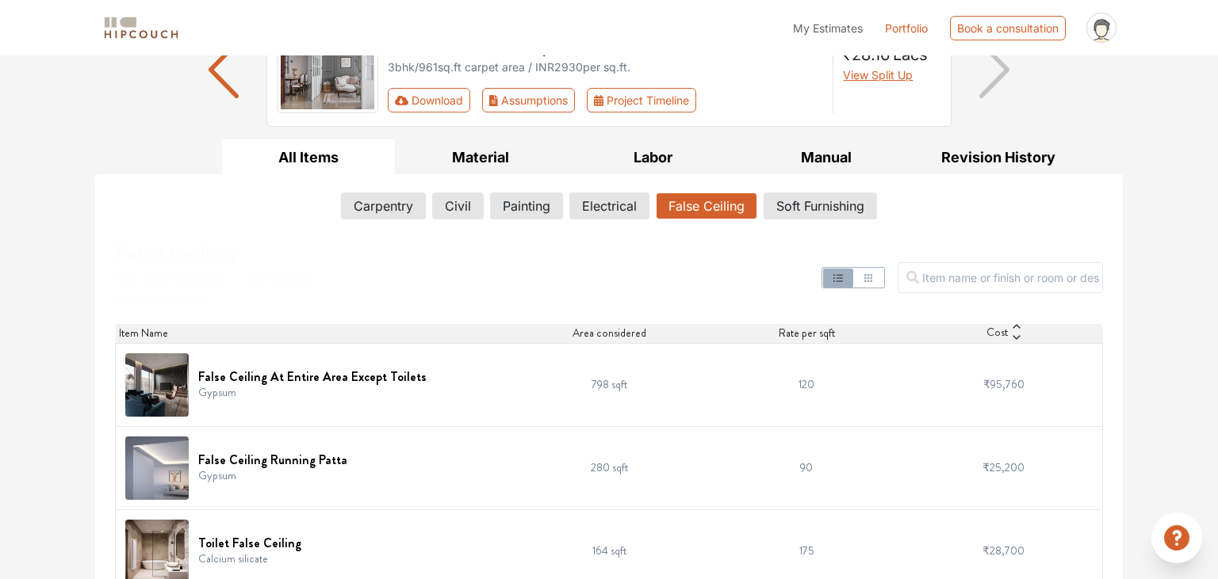
scroll to position [175, 0]
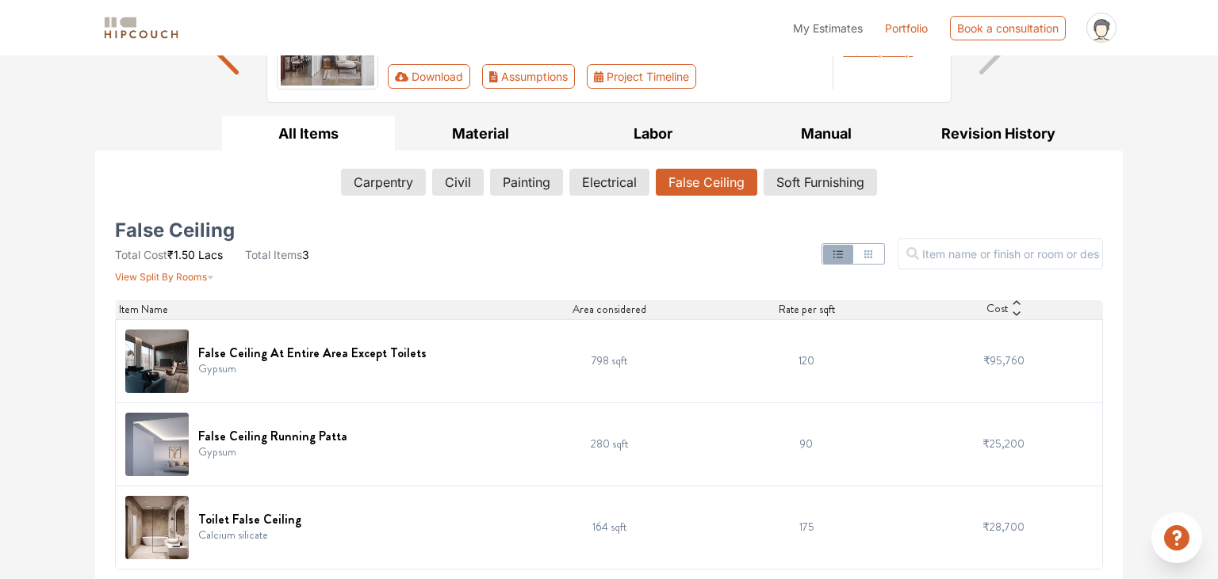
click at [624, 262] on div at bounding box center [776, 254] width 671 height 60
click at [829, 185] on button "Soft Furnishing" at bounding box center [820, 182] width 112 height 27
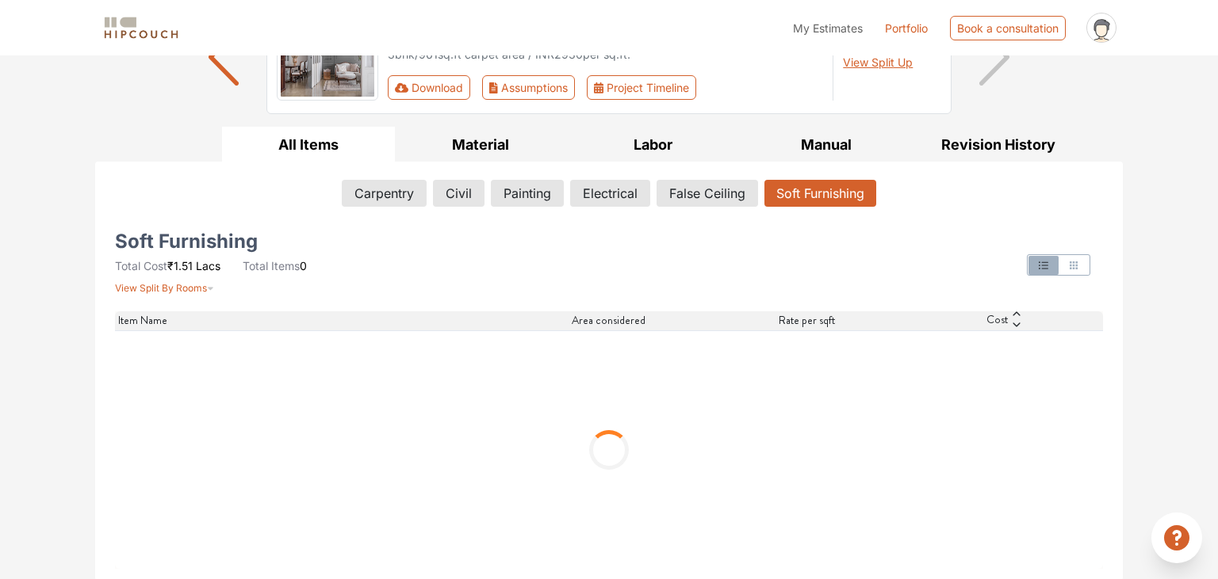
scroll to position [10, 0]
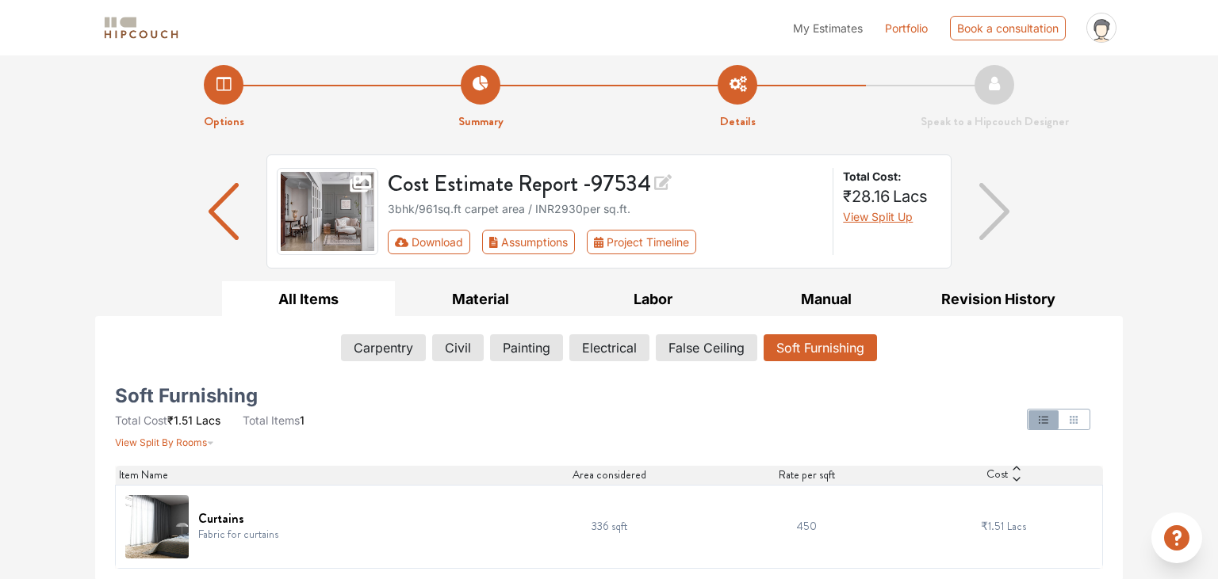
drag, startPoint x: 624, startPoint y: 395, endPoint x: 626, endPoint y: 406, distance: 11.4
click at [624, 395] on div at bounding box center [776, 420] width 671 height 60
click at [456, 348] on button "Civil" at bounding box center [458, 348] width 50 height 27
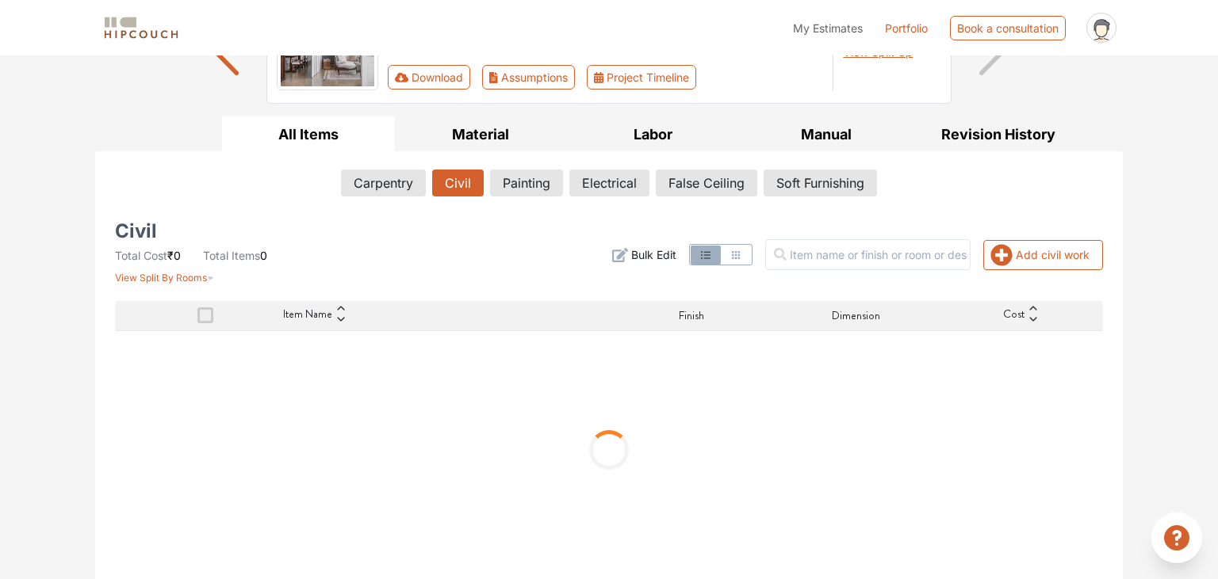
scroll to position [103, 0]
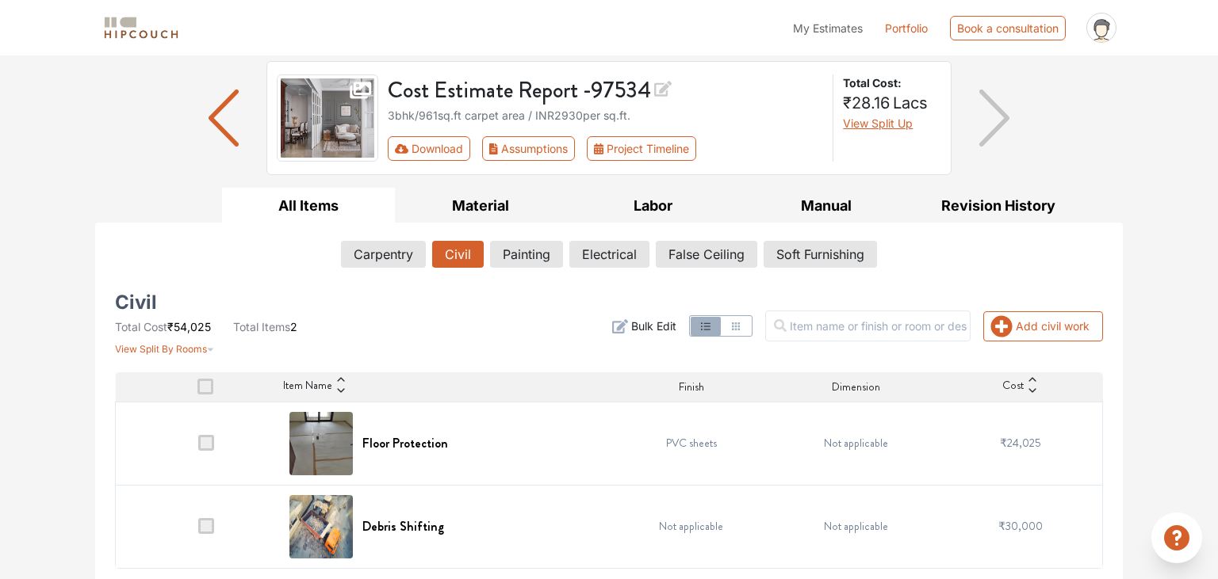
click at [614, 365] on div "Civil Total Cost ₹54,025 Total Items 2 View Split By Rooms Add civil work Filte…" at bounding box center [609, 432] width 988 height 273
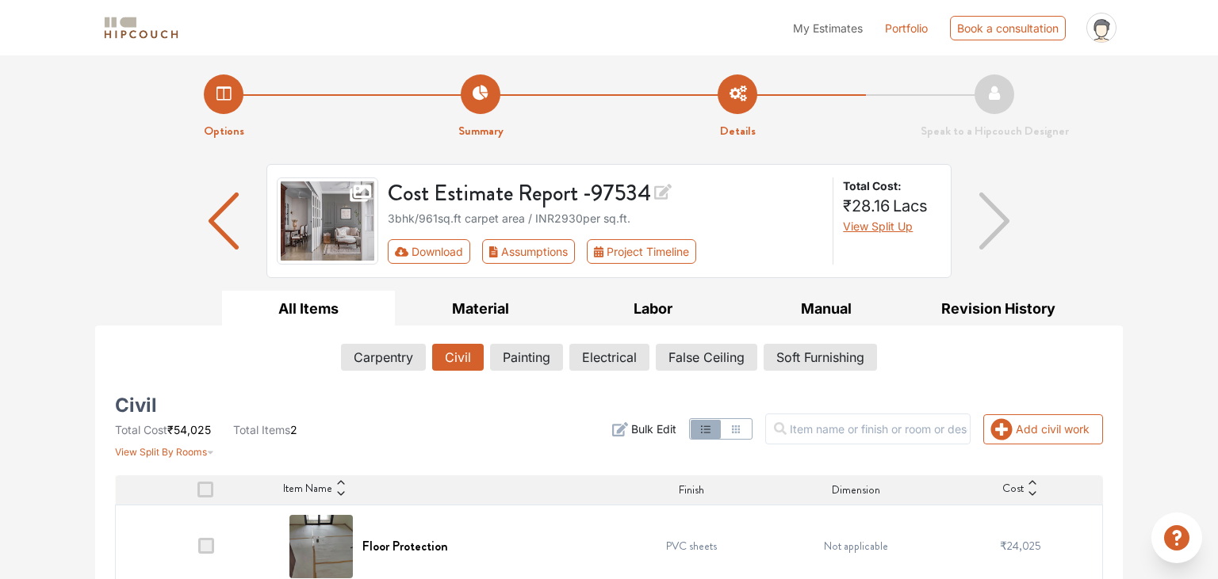
click at [465, 92] on li "Summary" at bounding box center [480, 108] width 257 height 66
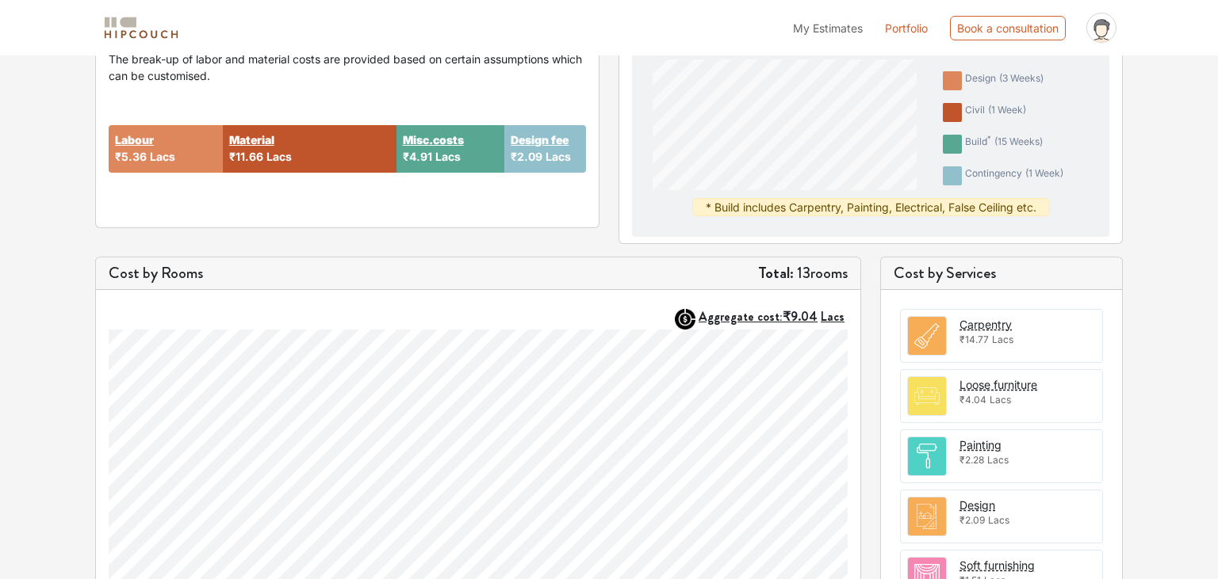
scroll to position [335, 0]
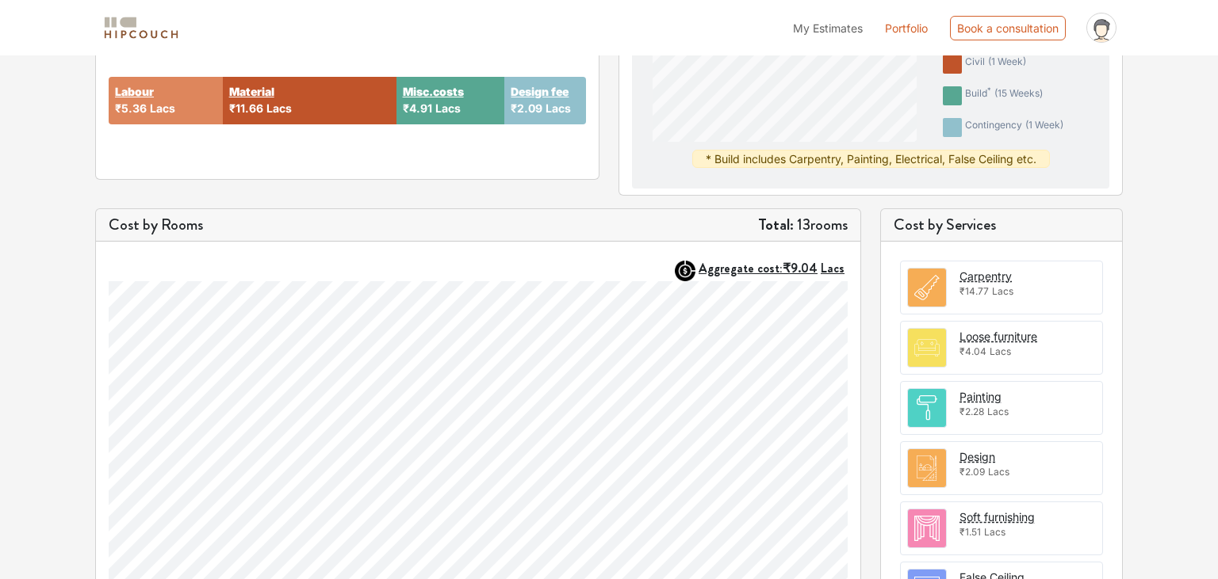
click at [977, 285] on span "₹14.77" at bounding box center [973, 291] width 29 height 12
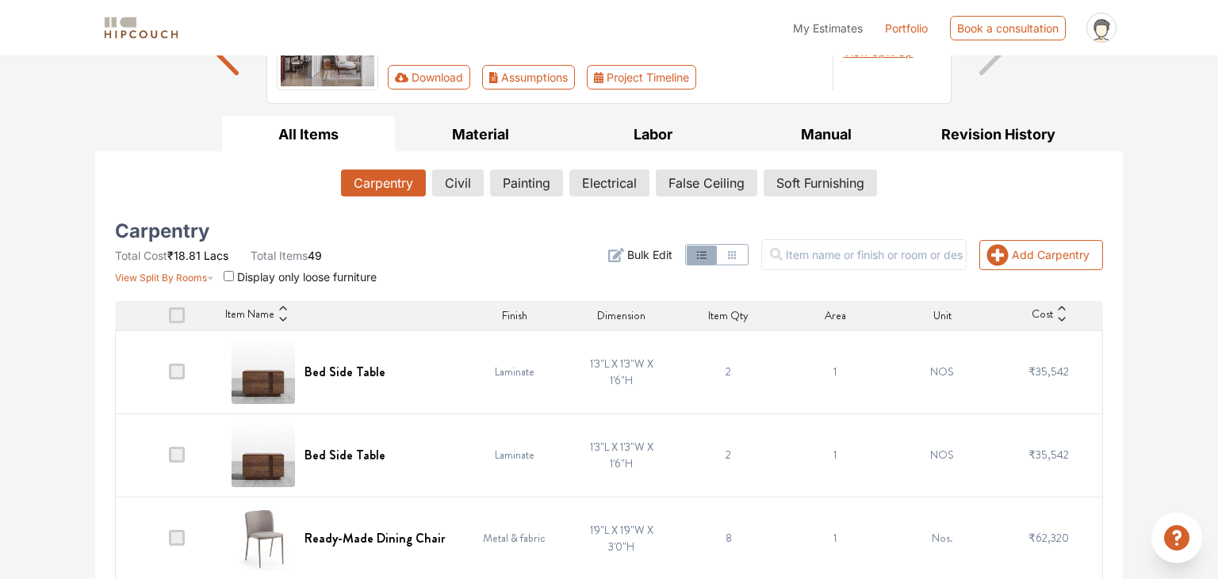
click at [512, 271] on div "Add Carpentry Filter Bulk Edit" at bounding box center [776, 255] width 671 height 60
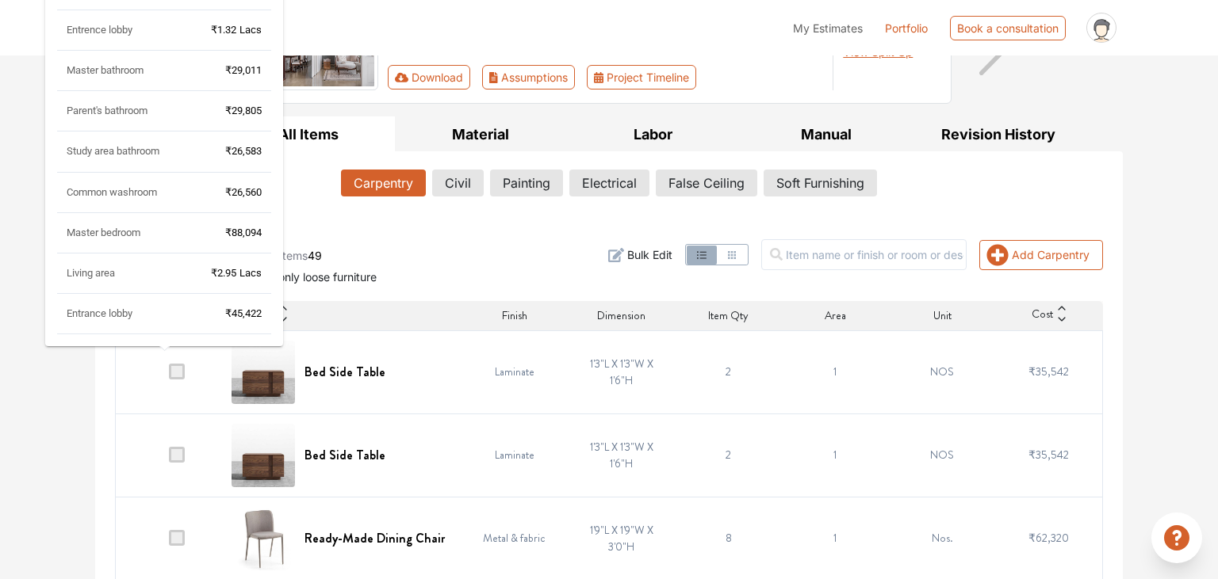
click at [104, 319] on div "Entrance lobby" at bounding box center [100, 314] width 66 height 14
click at [103, 312] on span "Entrance lobby" at bounding box center [100, 314] width 66 height 12
click at [207, 277] on div "Guest bedroom ₹3.90 Lacs Study area ₹2.83 Lacs Dining area ₹1.73 Lacs Kitchen ₹…" at bounding box center [164, 97] width 214 height 474
click at [87, 319] on div "Entrance lobby ₹45,422" at bounding box center [164, 321] width 214 height 28
click at [99, 316] on span "Entrance lobby" at bounding box center [100, 314] width 66 height 12
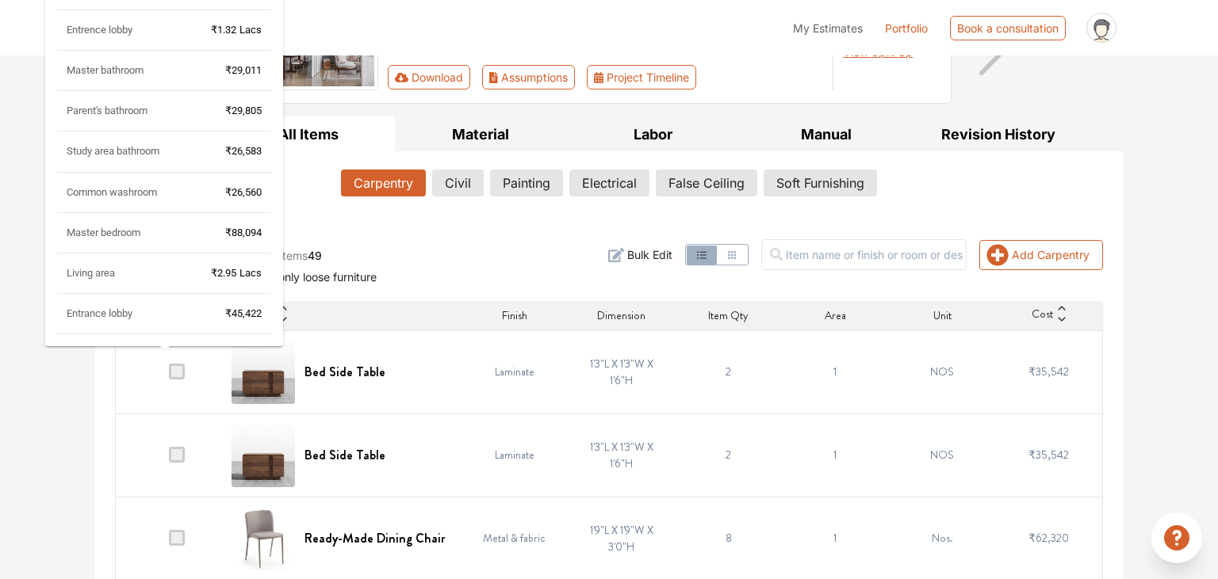
click at [230, 309] on span "₹45,422" at bounding box center [243, 314] width 36 height 12
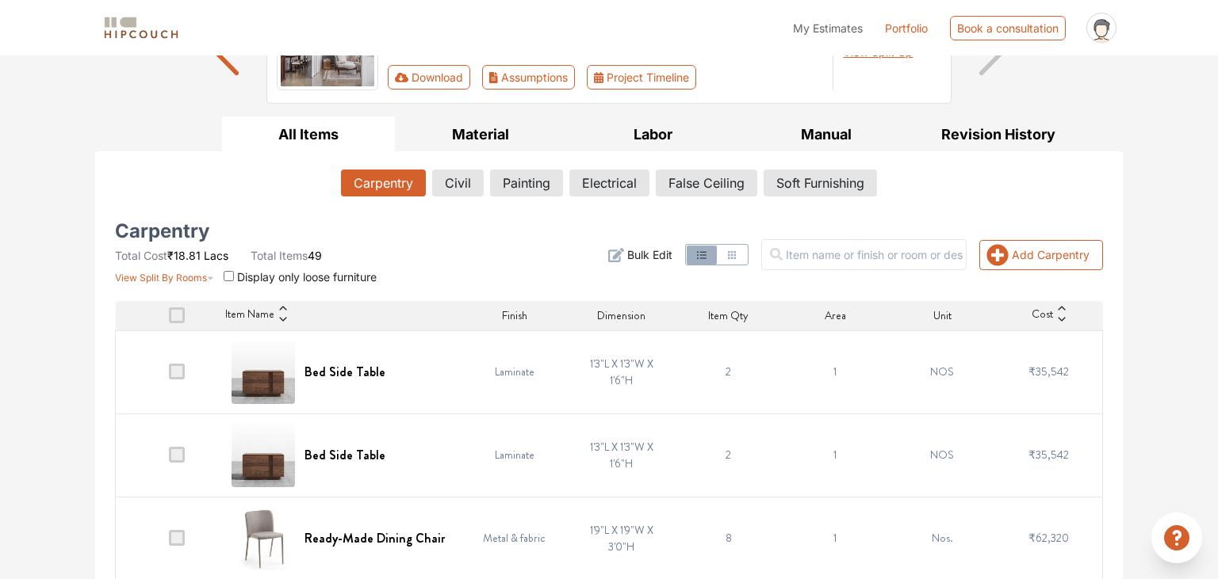
click at [496, 253] on div "Add Carpentry Filter Bulk Edit" at bounding box center [776, 255] width 671 height 60
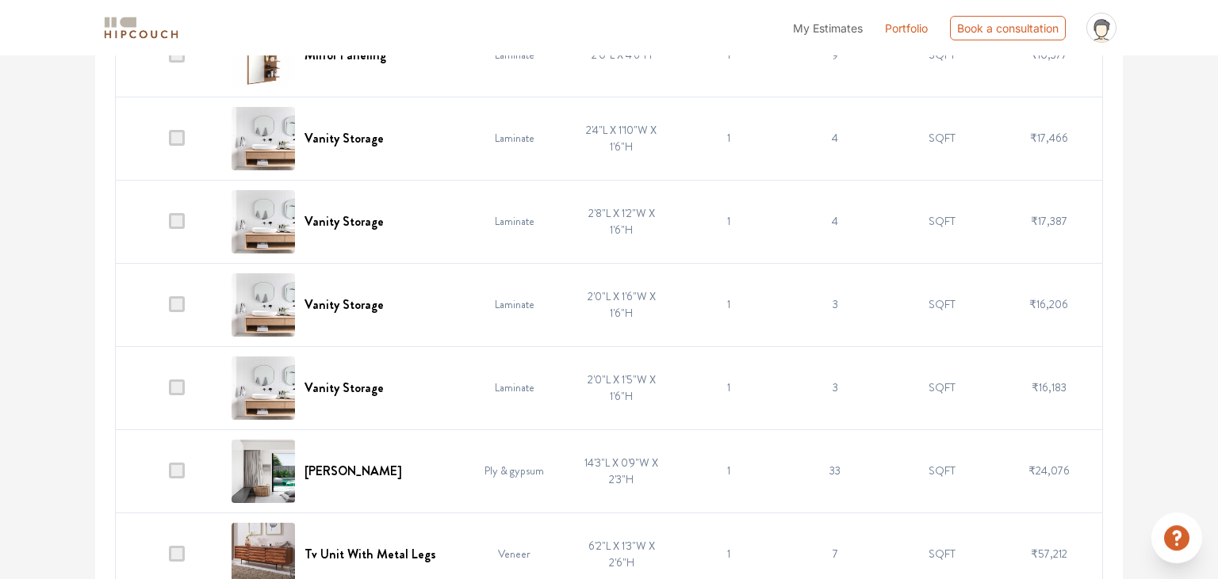
scroll to position [1765, 0]
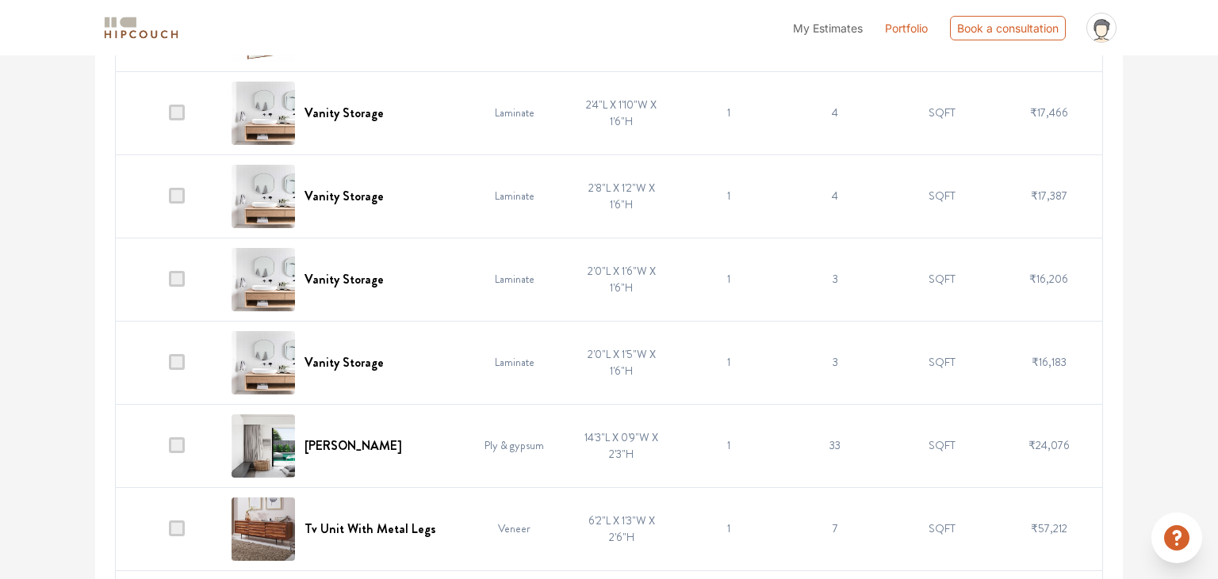
click at [361, 119] on div "Vanity Storage" at bounding box center [341, 113] width 220 height 63
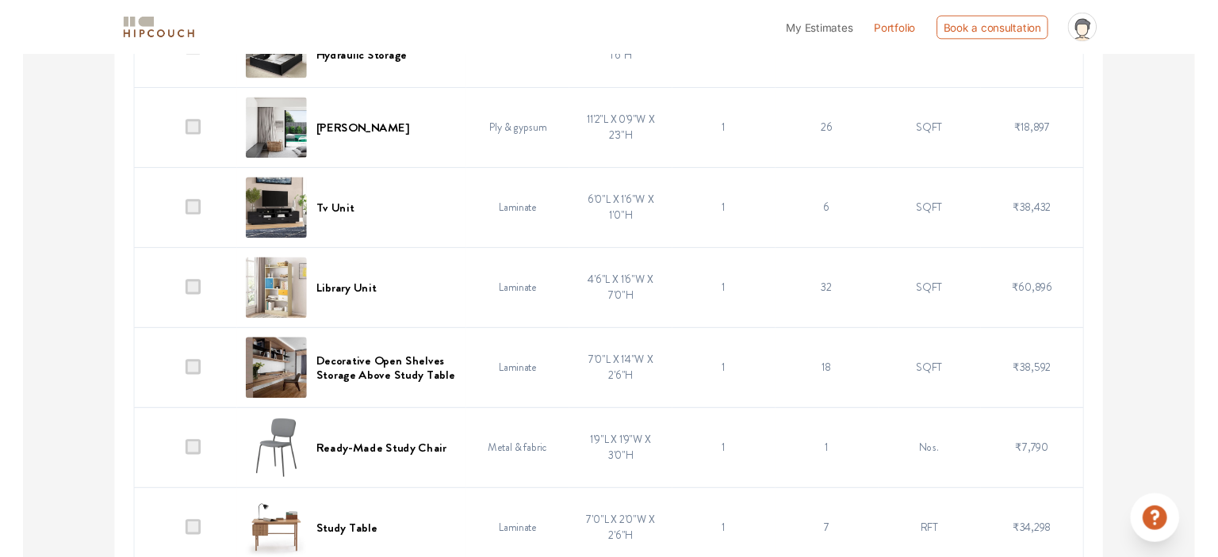
scroll to position [3021, 0]
